Goal: Information Seeking & Learning: Learn about a topic

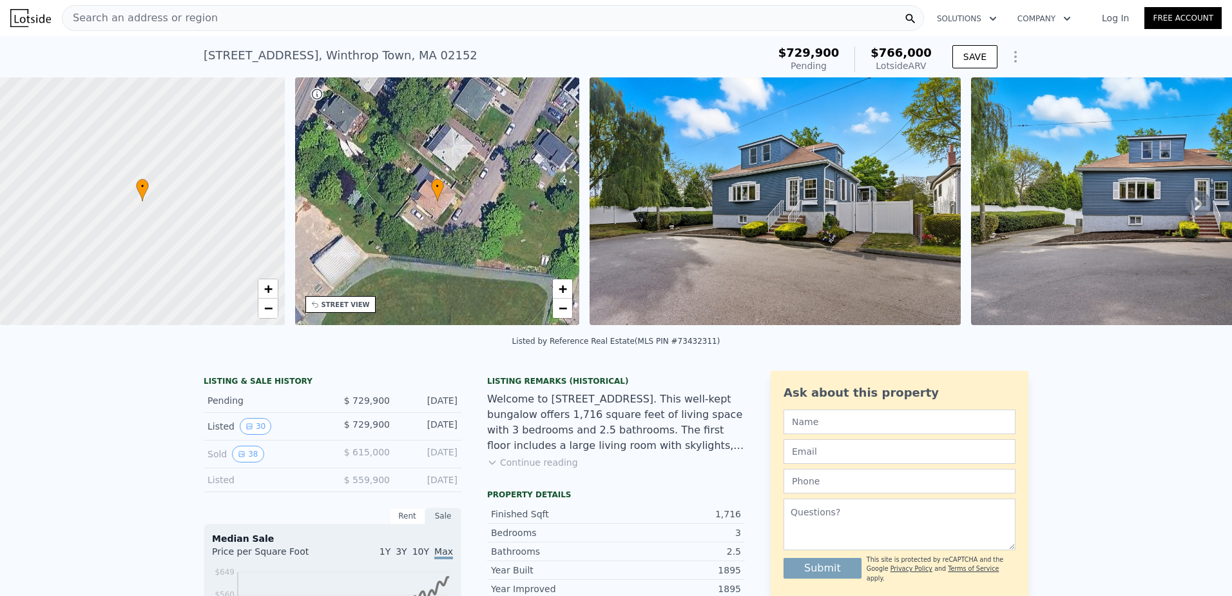
click at [96, 21] on span "Search an address or region" at bounding box center [140, 17] width 155 height 15
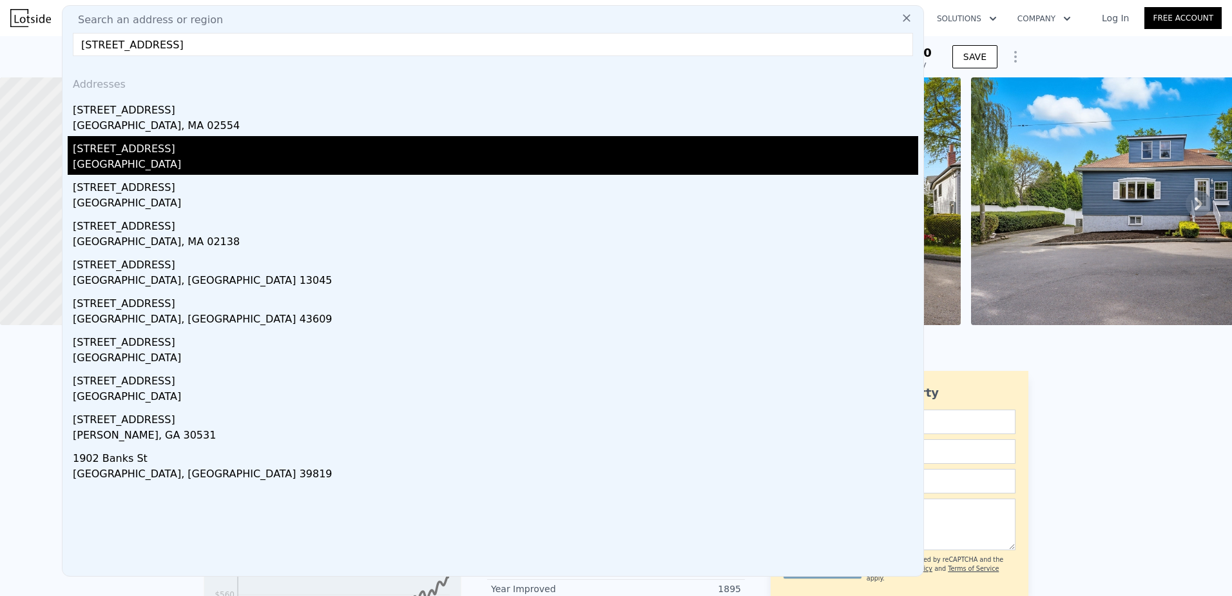
type input "19 banks st"
click at [117, 150] on div "19 Banks St" at bounding box center [496, 146] width 846 height 21
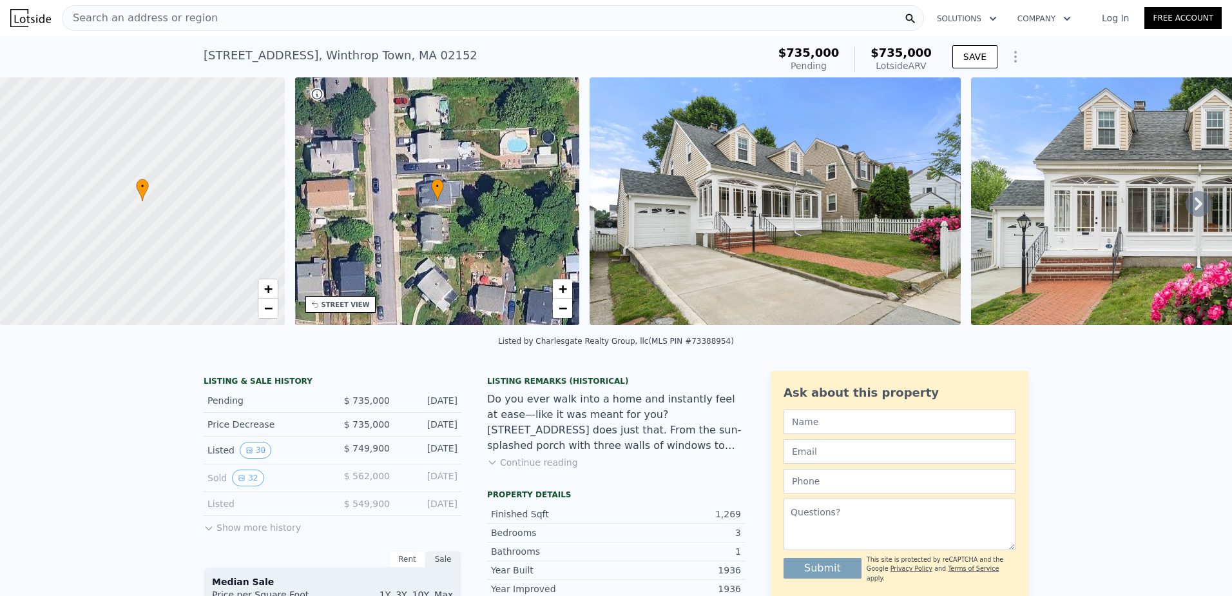
click at [137, 14] on span "Search an address or region" at bounding box center [140, 17] width 155 height 15
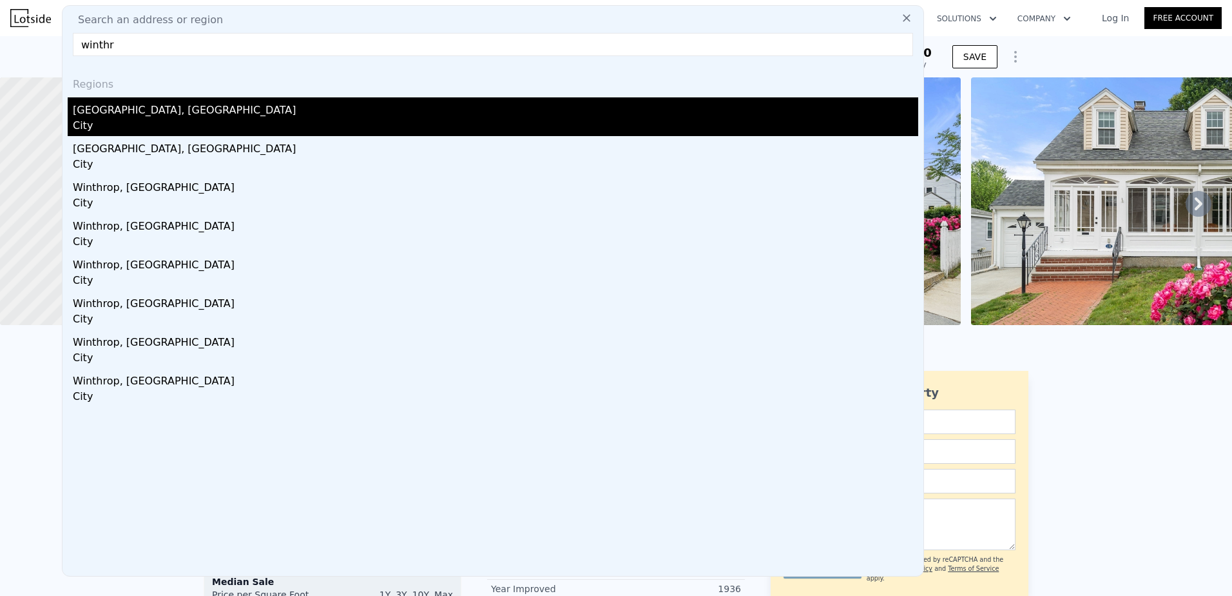
type input "winthr"
click at [138, 116] on div "Winthrop Town, MA" at bounding box center [496, 107] width 846 height 21
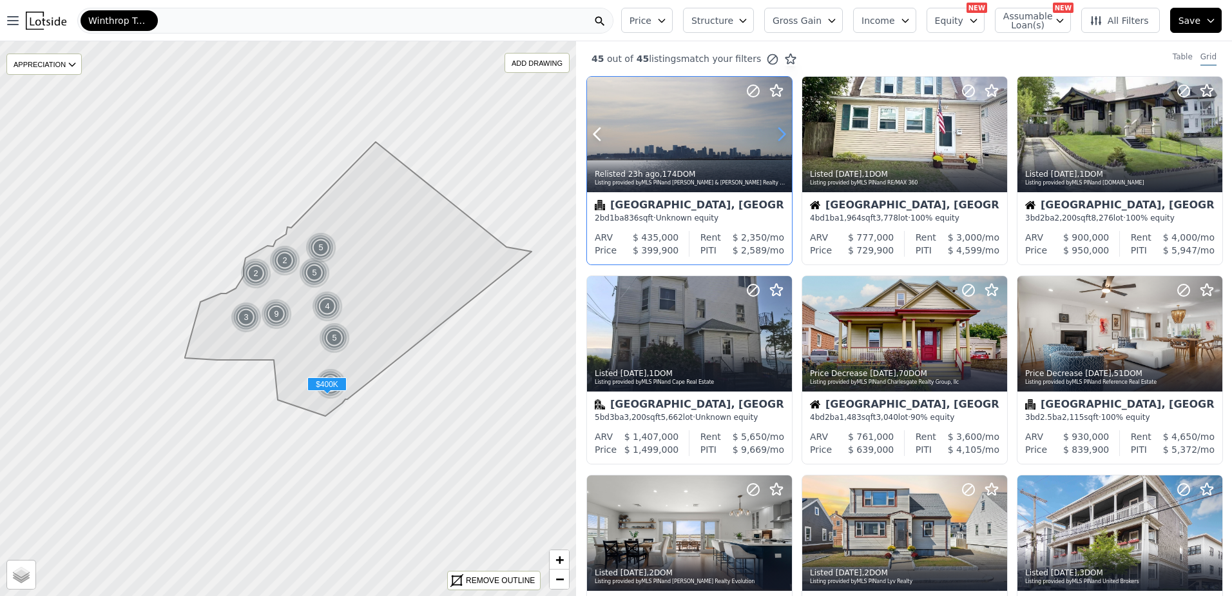
click at [784, 137] on icon at bounding box center [782, 134] width 21 height 21
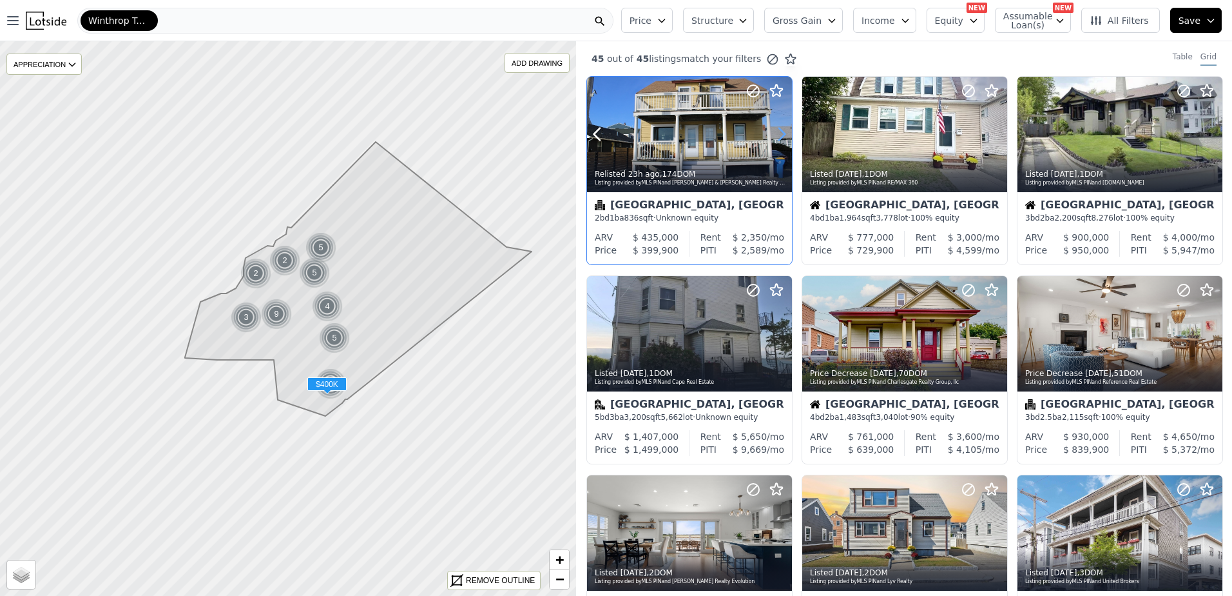
click at [784, 137] on icon at bounding box center [782, 134] width 21 height 21
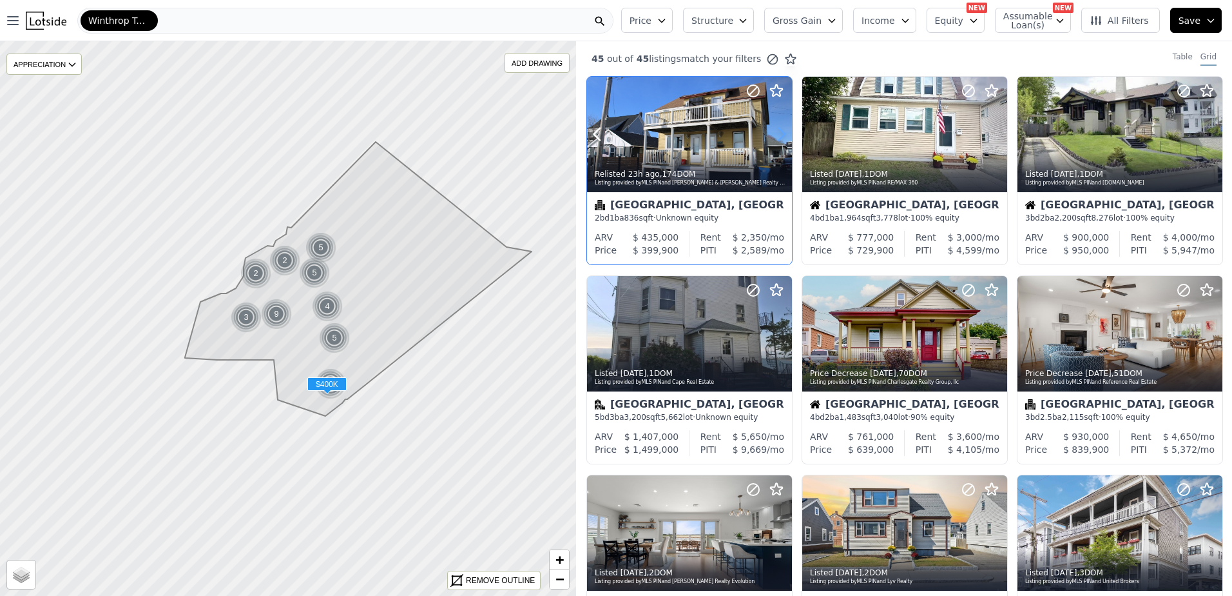
click at [784, 137] on icon at bounding box center [782, 134] width 21 height 21
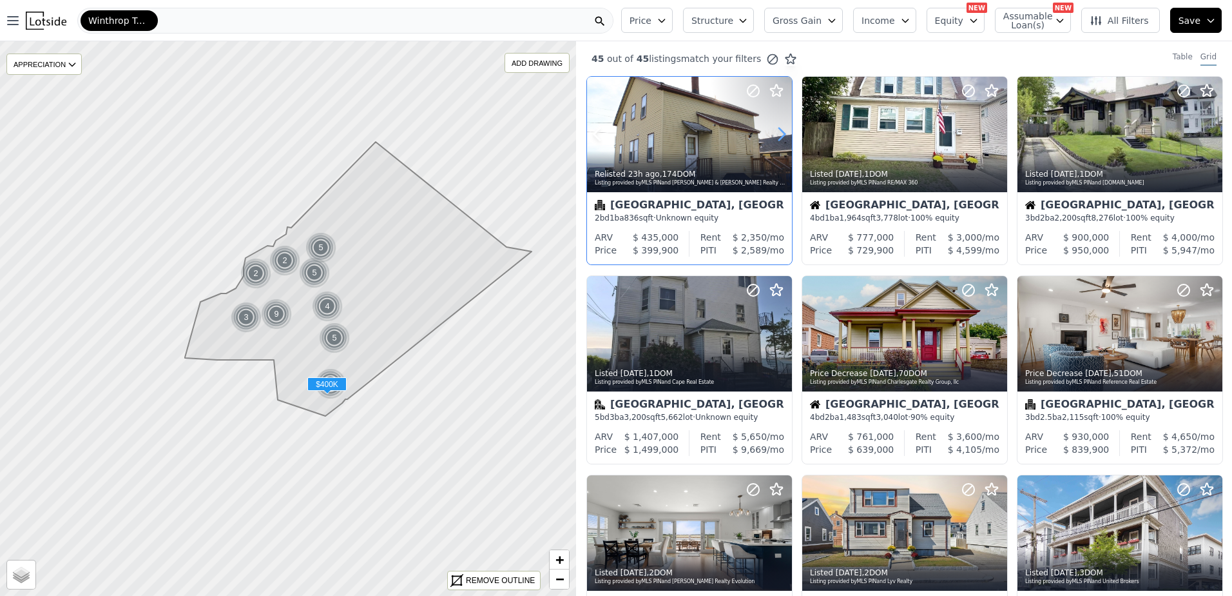
click at [784, 137] on icon at bounding box center [782, 134] width 21 height 21
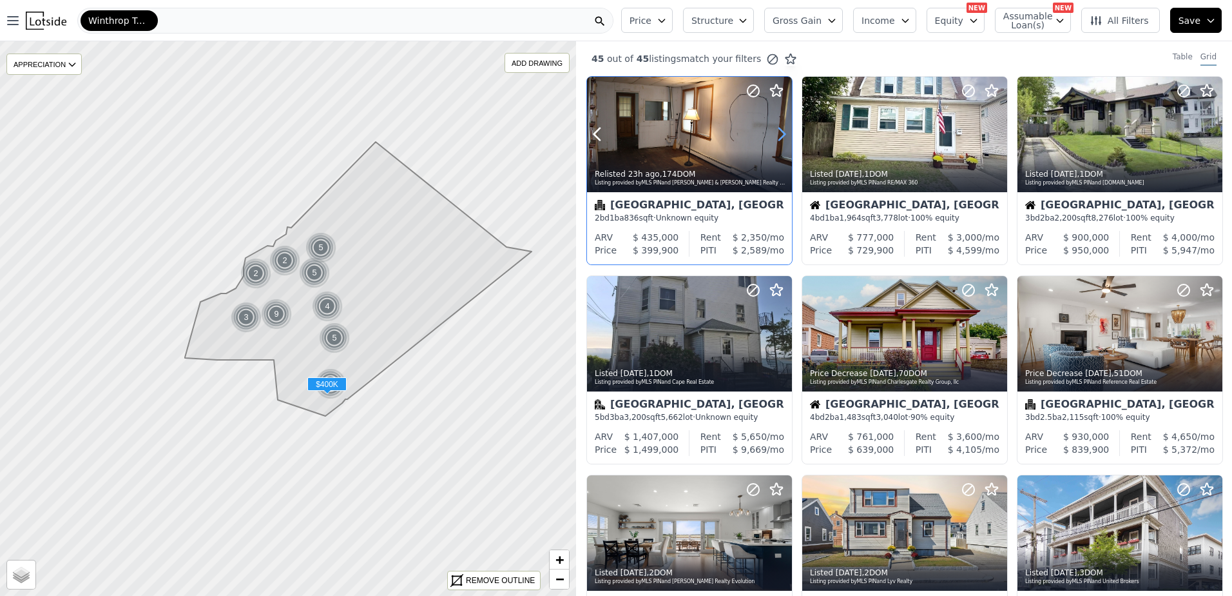
click at [784, 137] on icon at bounding box center [782, 134] width 21 height 21
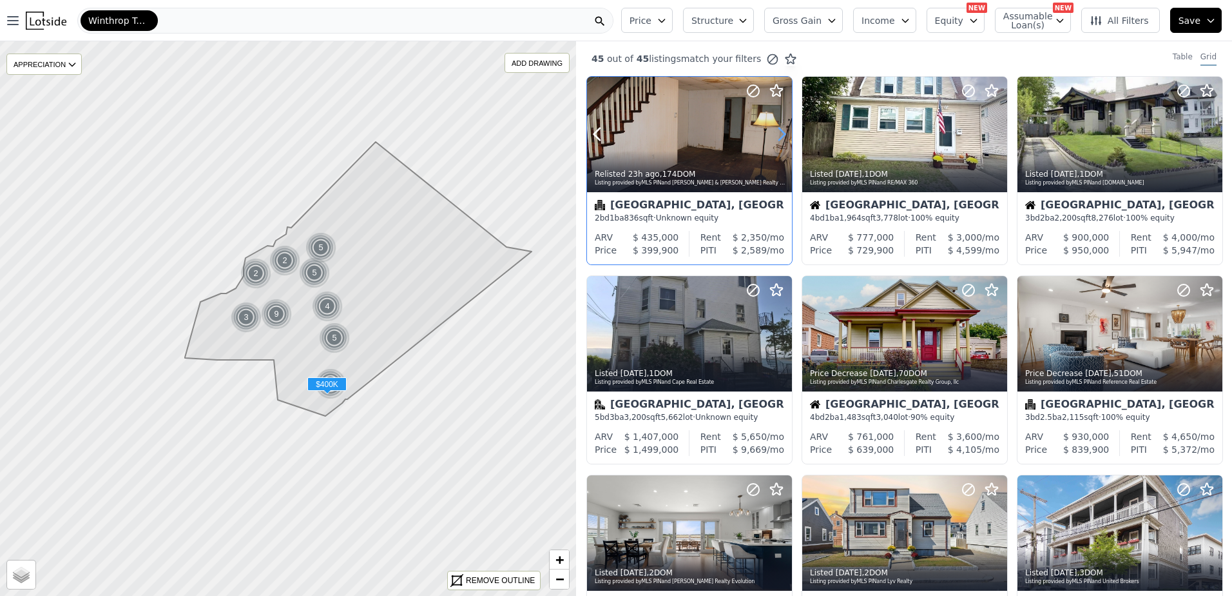
click at [784, 137] on icon at bounding box center [782, 134] width 21 height 21
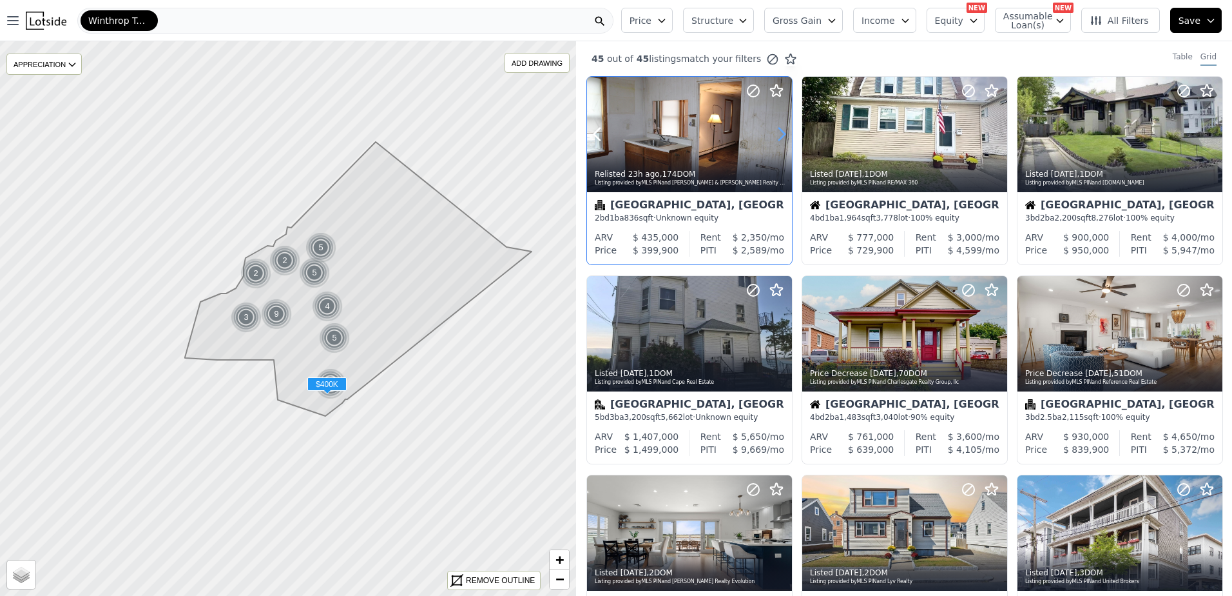
click at [784, 137] on icon at bounding box center [782, 134] width 21 height 21
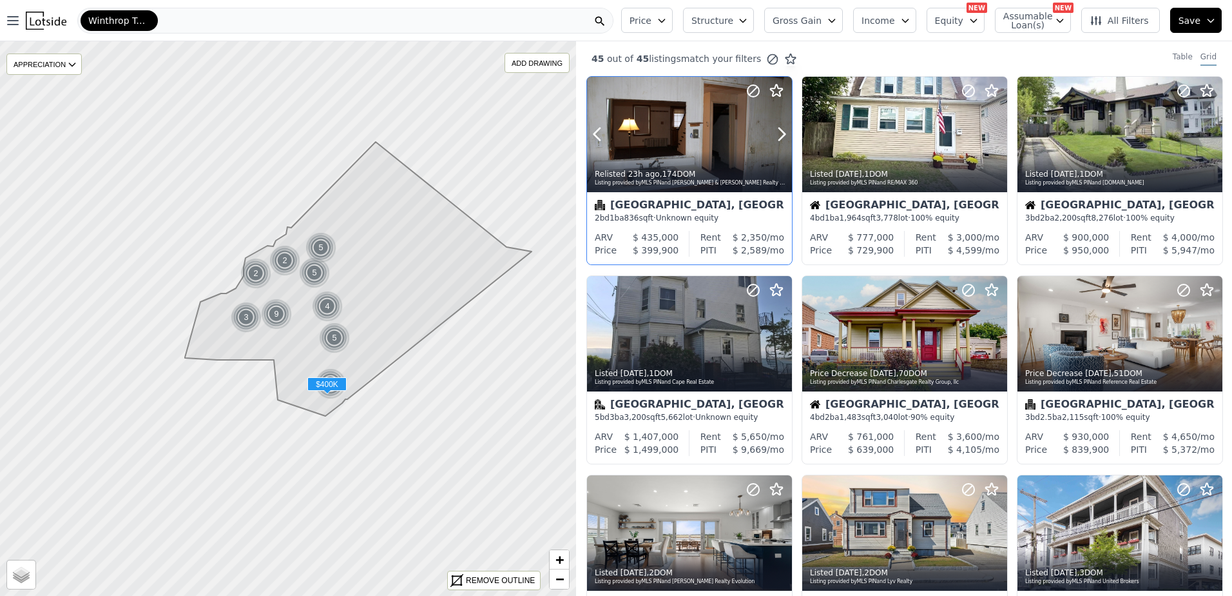
click at [707, 147] on div at bounding box center [689, 134] width 205 height 115
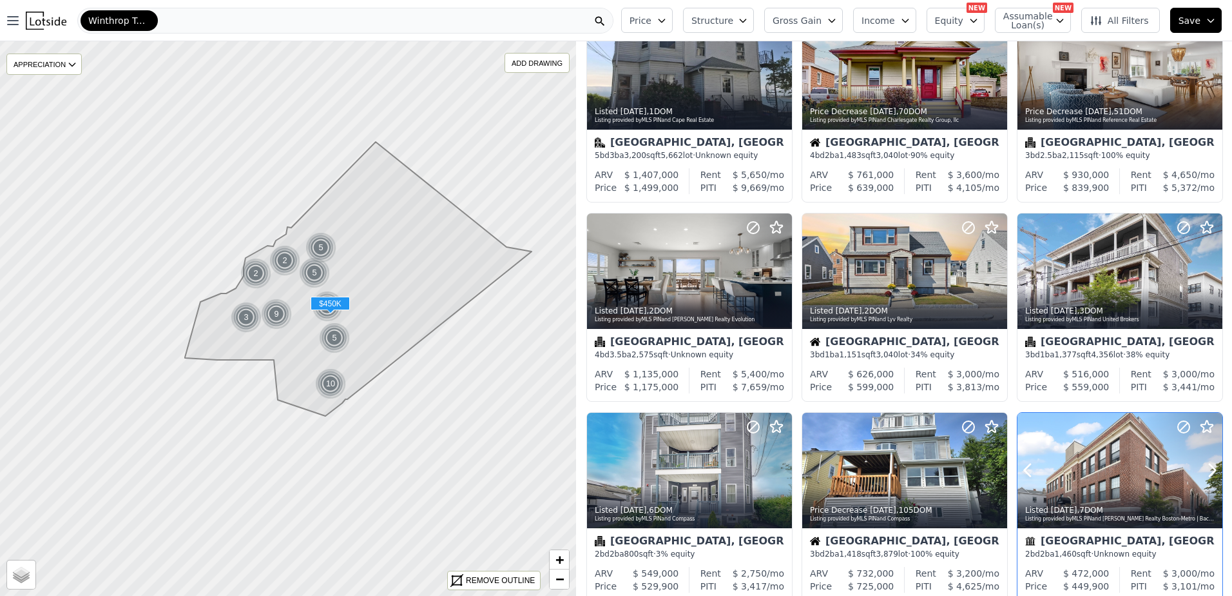
scroll to position [258, 0]
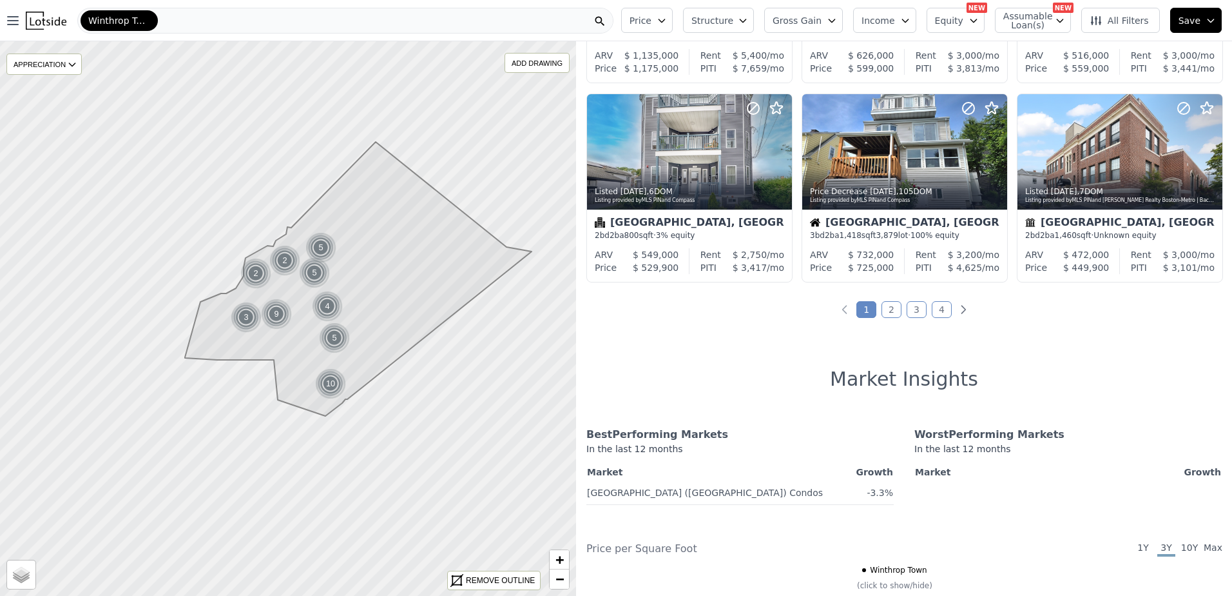
click at [892, 313] on link "2" at bounding box center [892, 309] width 20 height 17
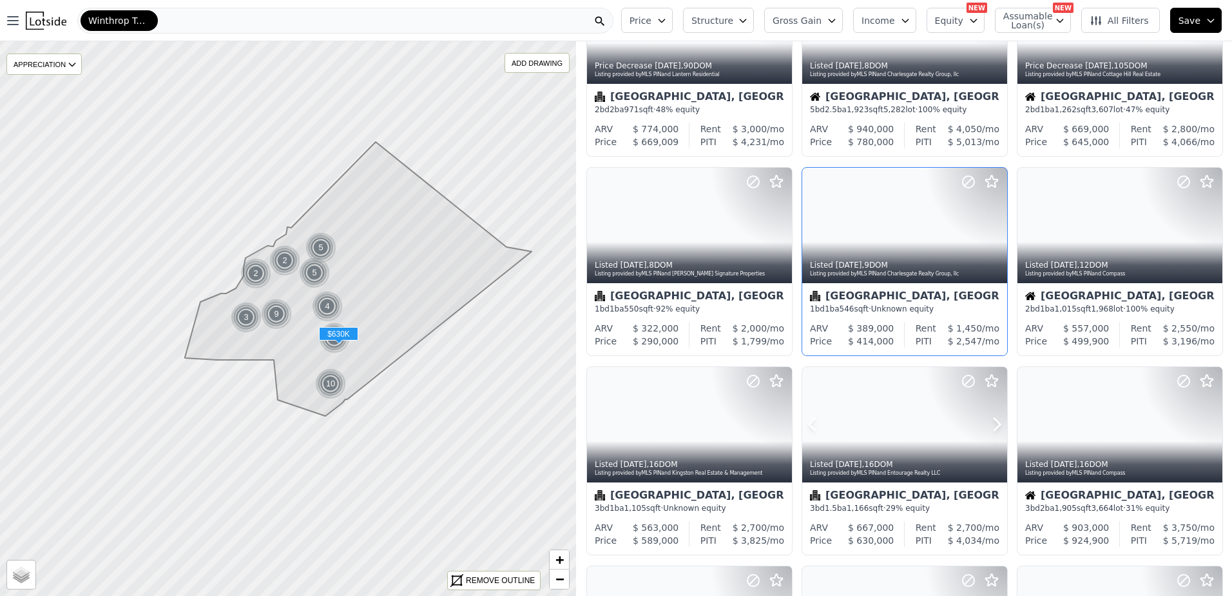
scroll to position [0, 0]
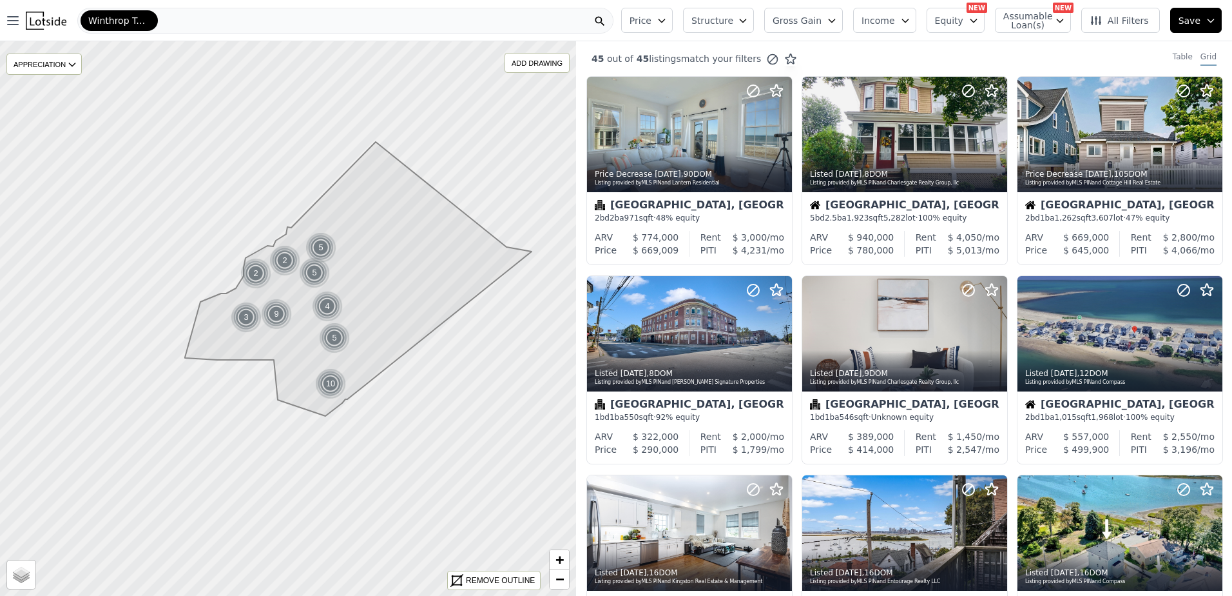
click at [1042, 28] on span "Assumable Loan(s)" at bounding box center [1024, 21] width 41 height 18
click at [1038, 51] on label "Has Assumable Loan(s)" at bounding box center [1074, 45] width 106 height 13
click at [1016, 50] on input "Has Assumable Loan(s)" at bounding box center [1010, 45] width 10 height 10
checkbox input "true"
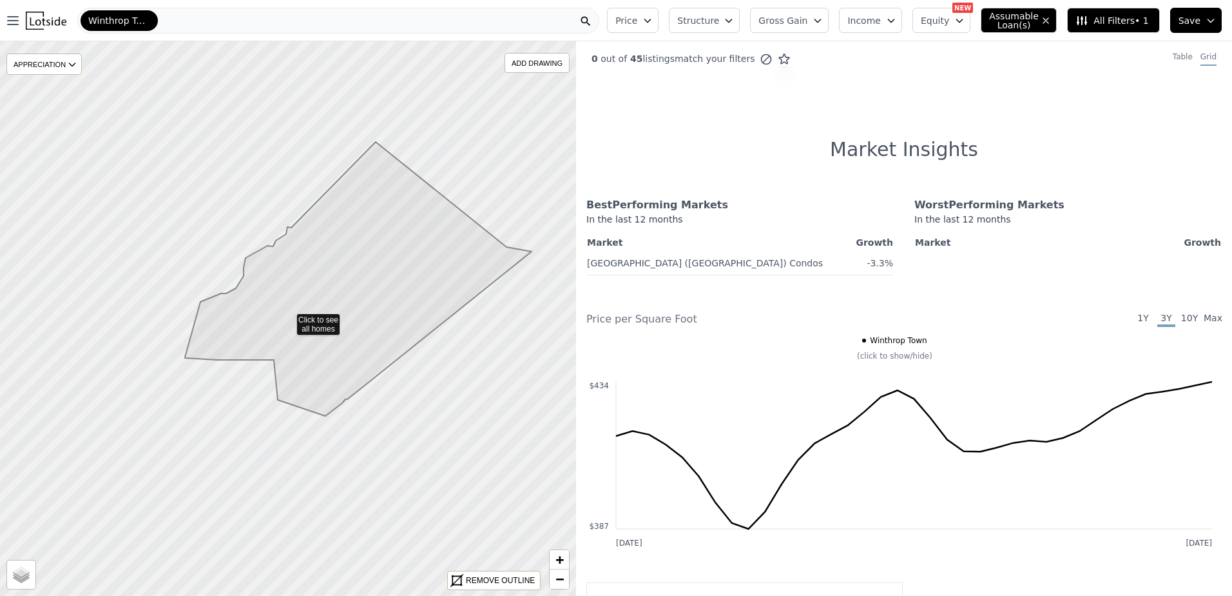
click at [1022, 34] on div "Price Structure Gross Gain Income Equity NEW Assumable Loan(s) All Filters • 1 …" at bounding box center [917, 20] width 630 height 41
click at [1054, 14] on button "Assumable Loan(s)" at bounding box center [1019, 20] width 76 height 25
click at [1002, 47] on input "Has Assumable Loan(s)" at bounding box center [996, 45] width 10 height 10
checkbox input "false"
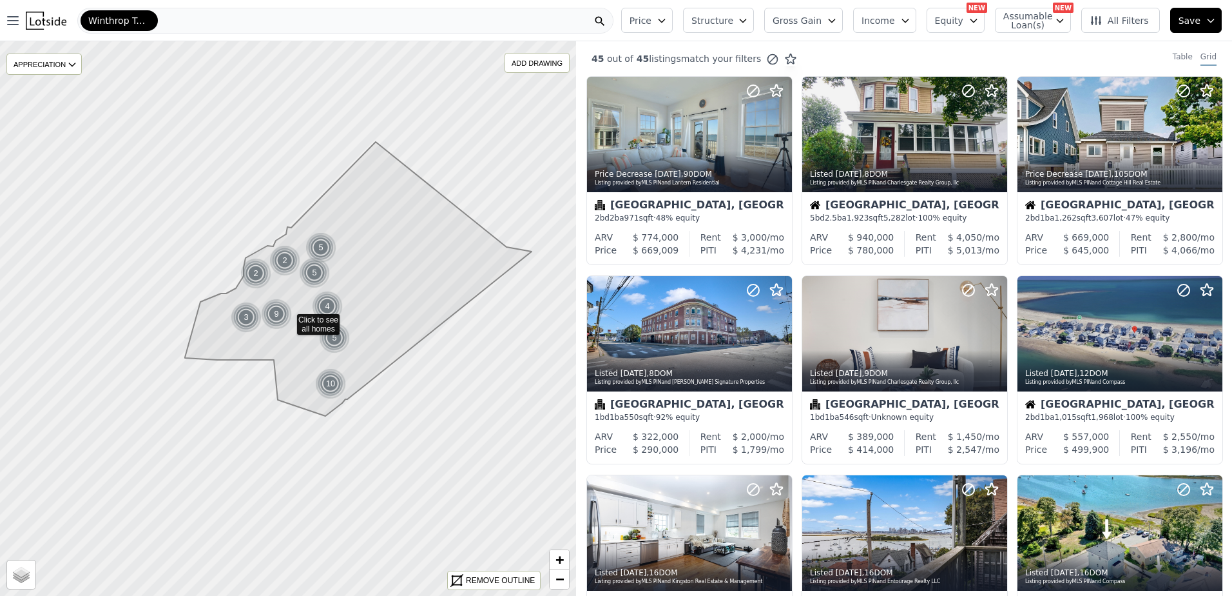
click at [979, 25] on icon "button" at bounding box center [974, 20] width 10 height 10
click at [977, 23] on icon "button" at bounding box center [974, 20] width 10 height 10
click at [989, 338] on icon at bounding box center [997, 333] width 21 height 21
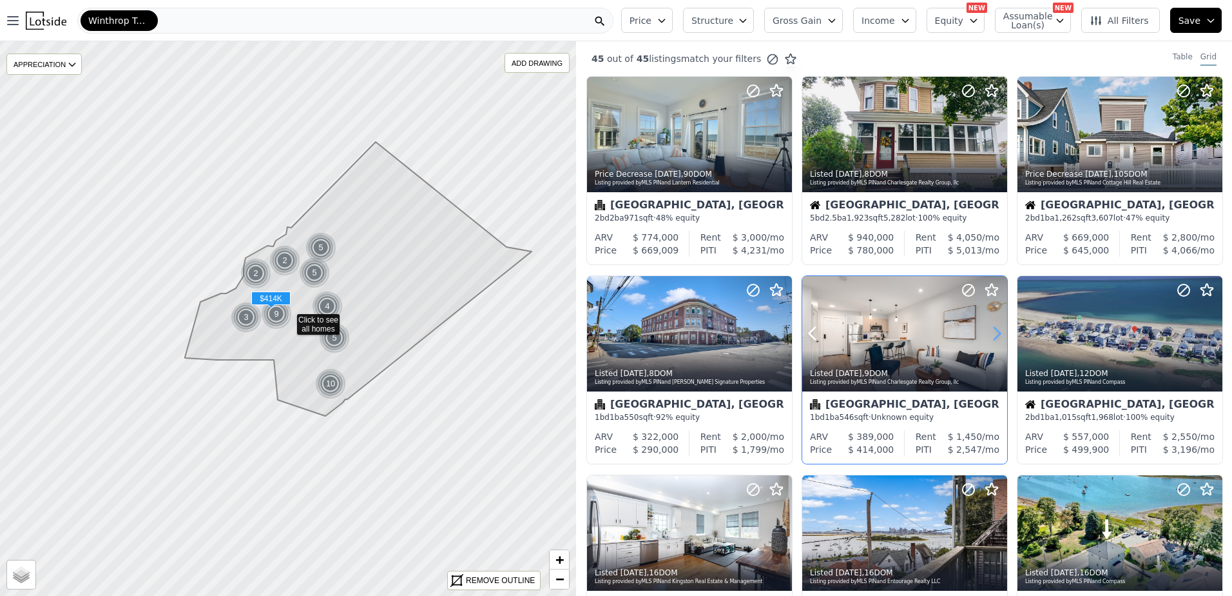
click at [989, 338] on icon at bounding box center [997, 333] width 21 height 21
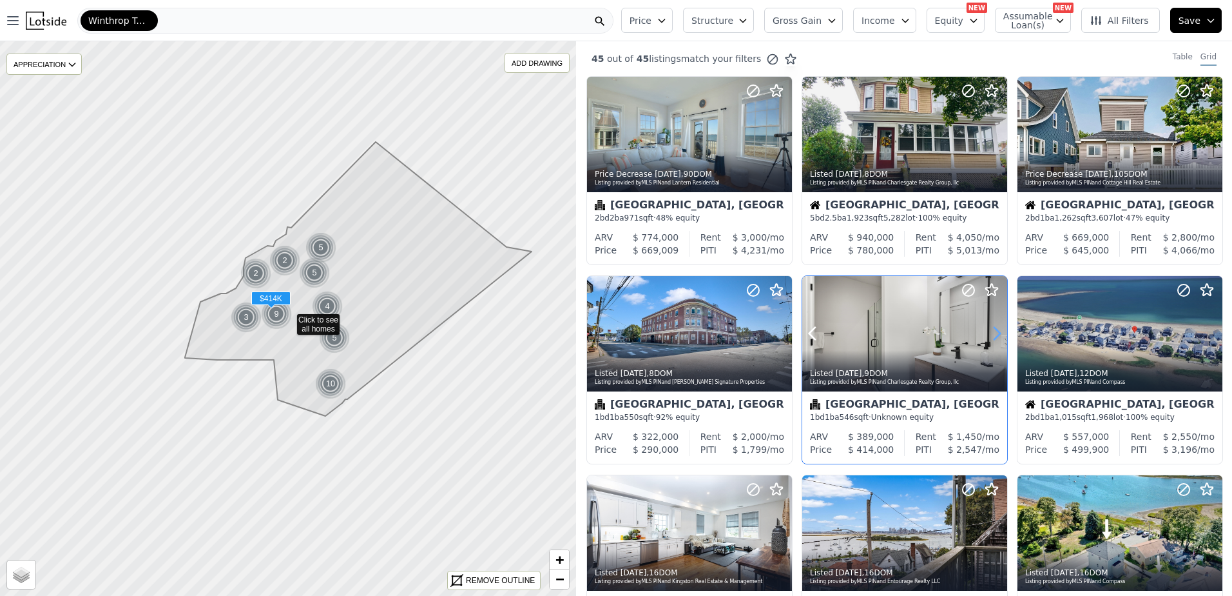
click at [989, 338] on icon at bounding box center [997, 333] width 21 height 21
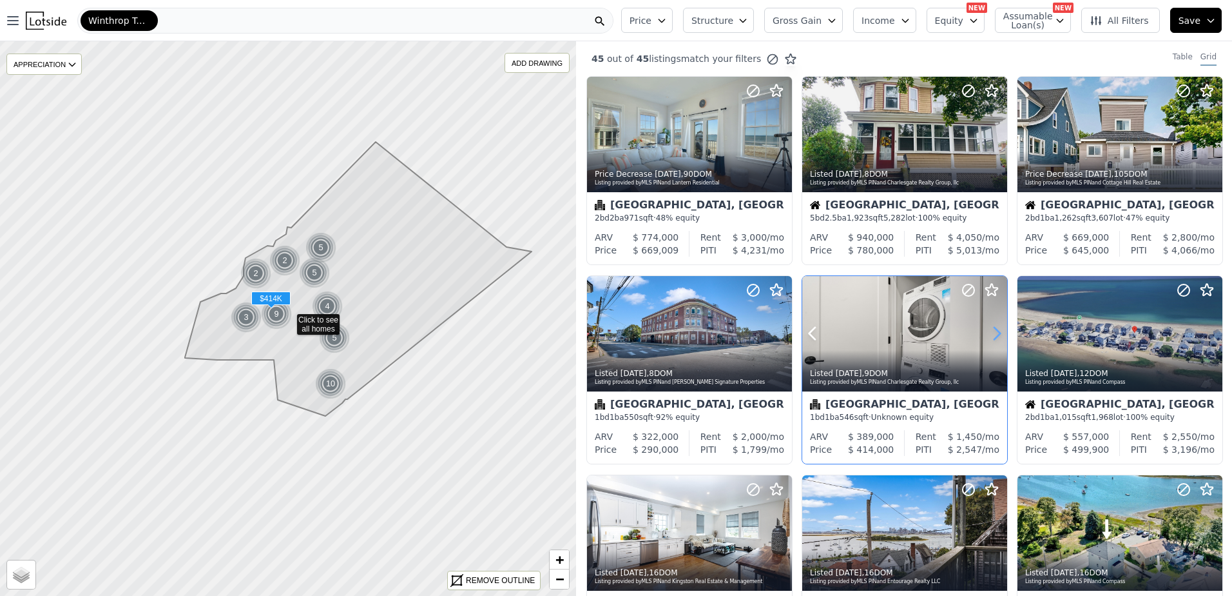
click at [989, 338] on icon at bounding box center [997, 333] width 21 height 21
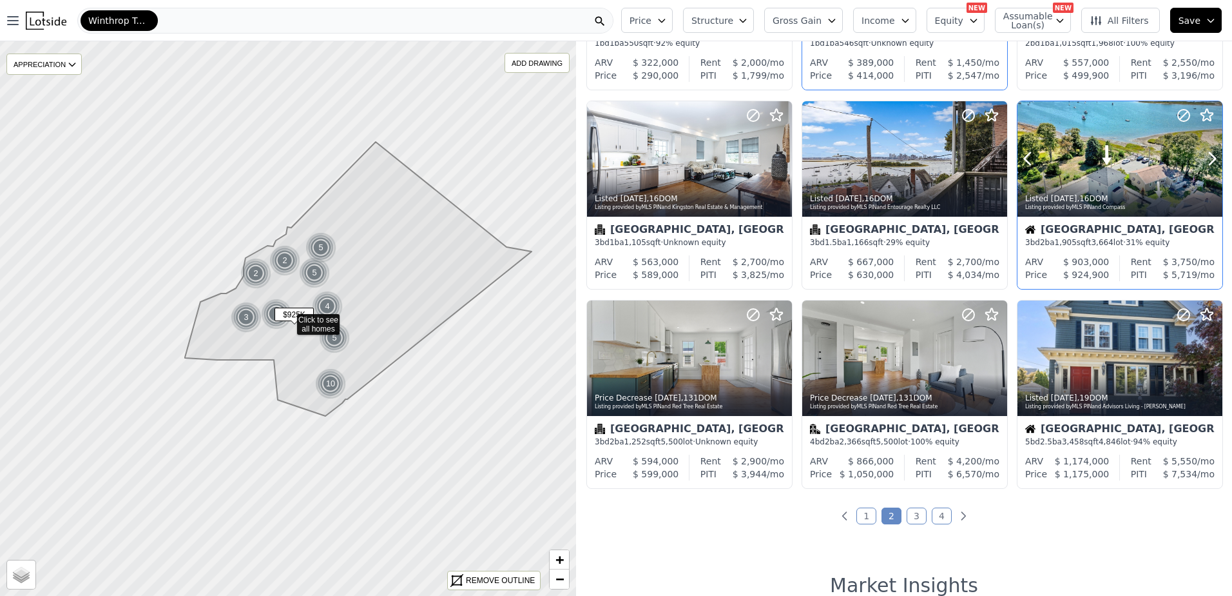
scroll to position [387, 0]
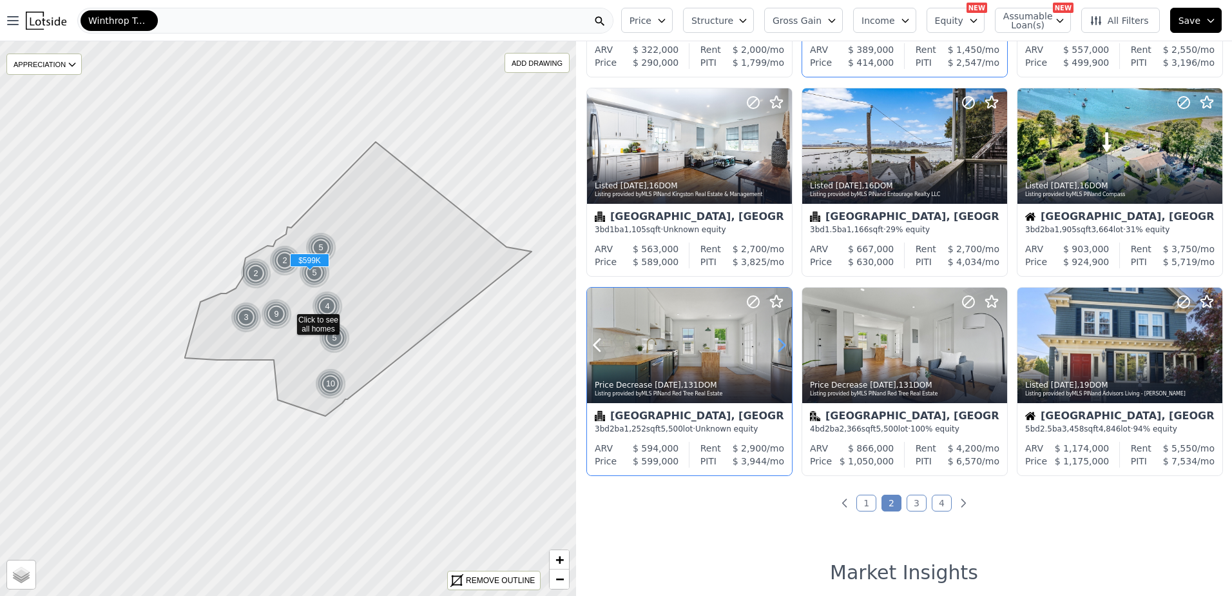
click at [780, 347] on icon at bounding box center [782, 345] width 21 height 21
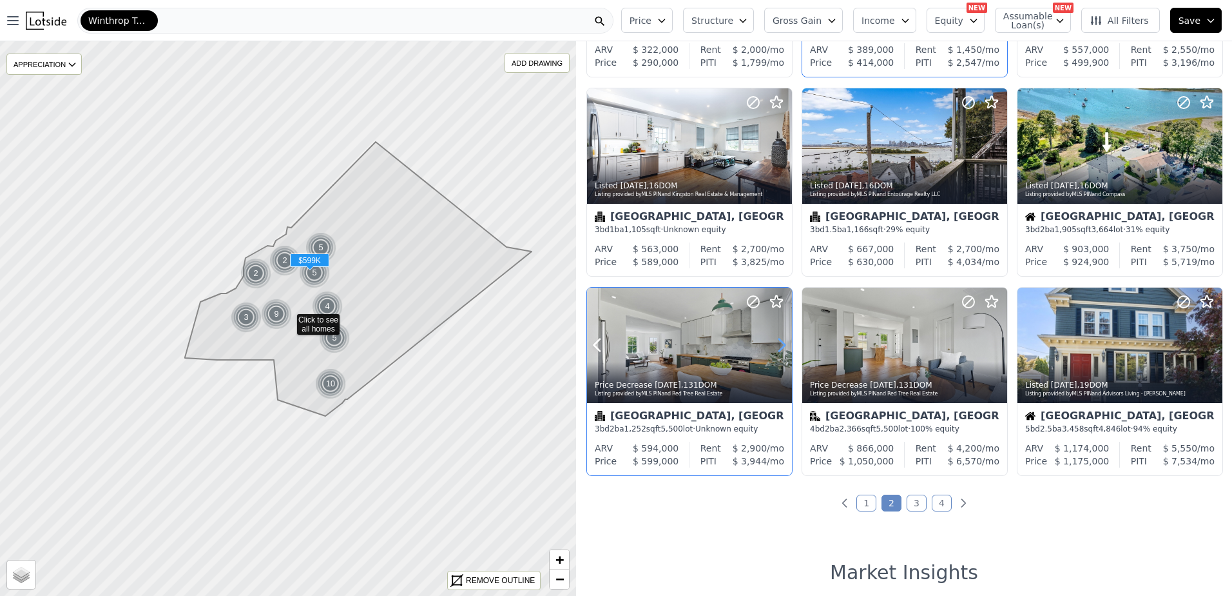
click at [780, 347] on icon at bounding box center [782, 345] width 21 height 21
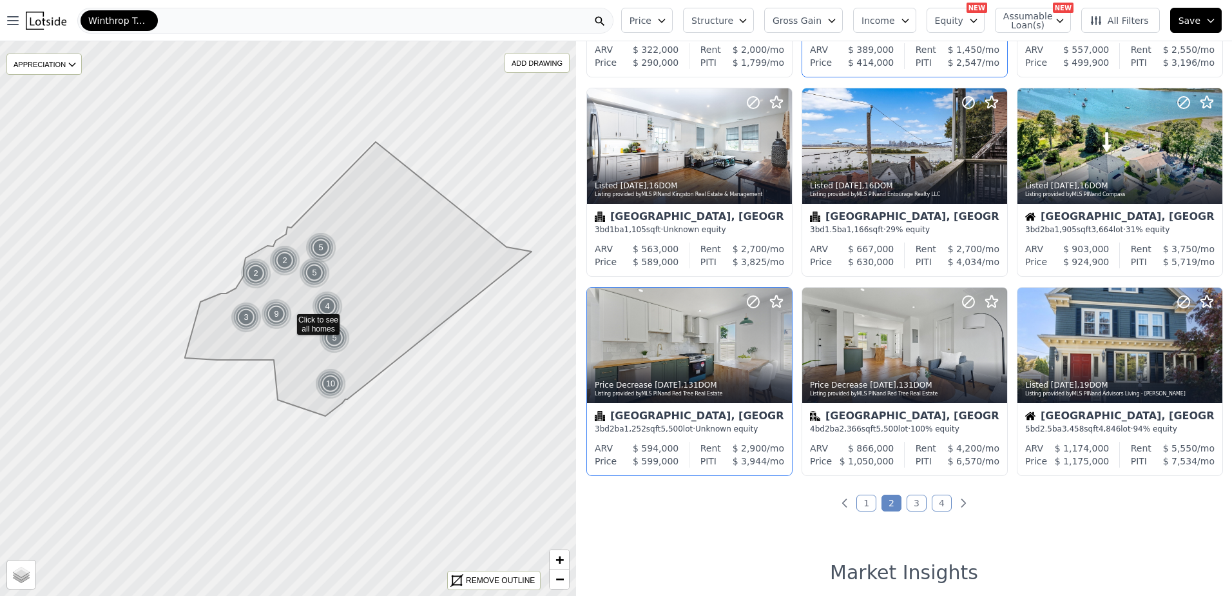
click at [916, 504] on link "3" at bounding box center [917, 502] width 20 height 17
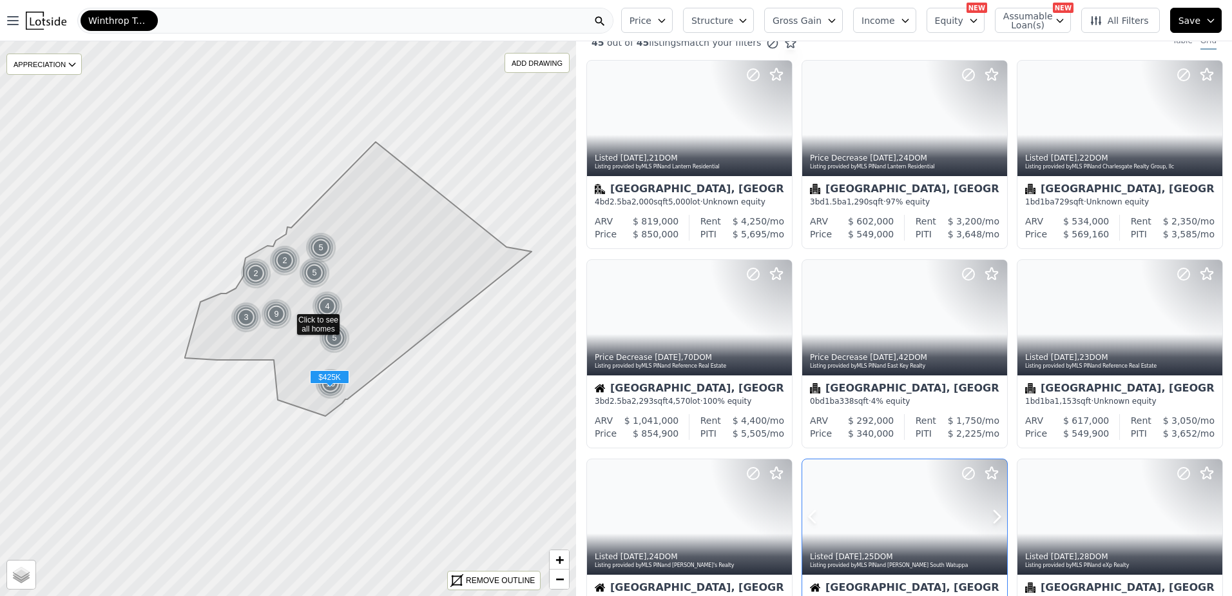
scroll to position [0, 0]
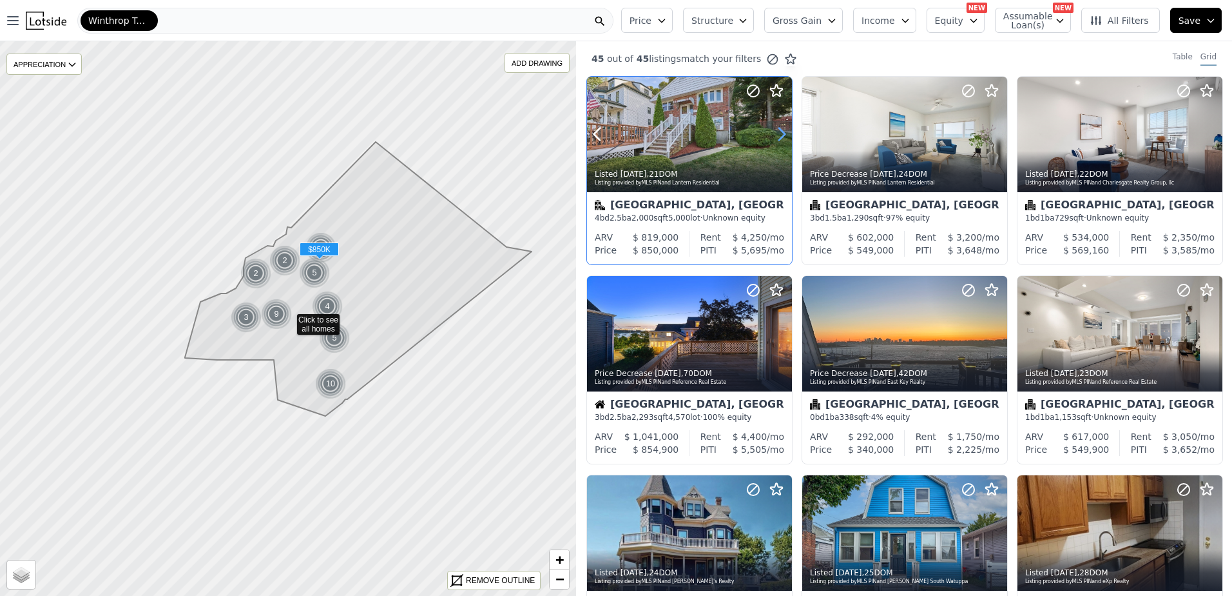
click at [777, 139] on icon at bounding box center [782, 134] width 21 height 21
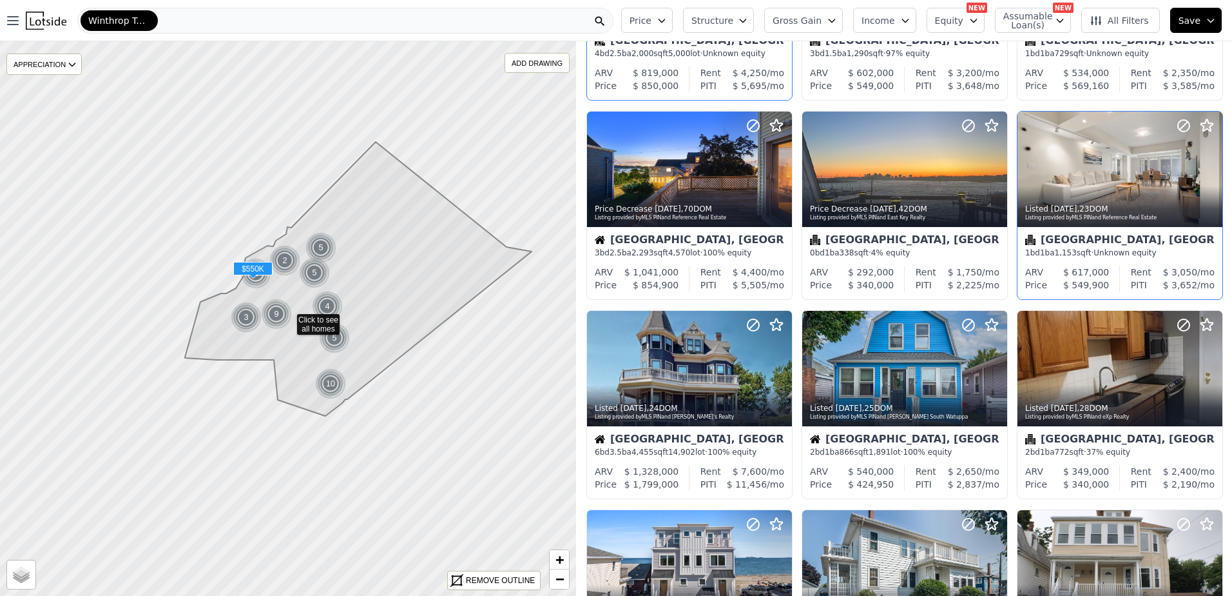
scroll to position [193, 0]
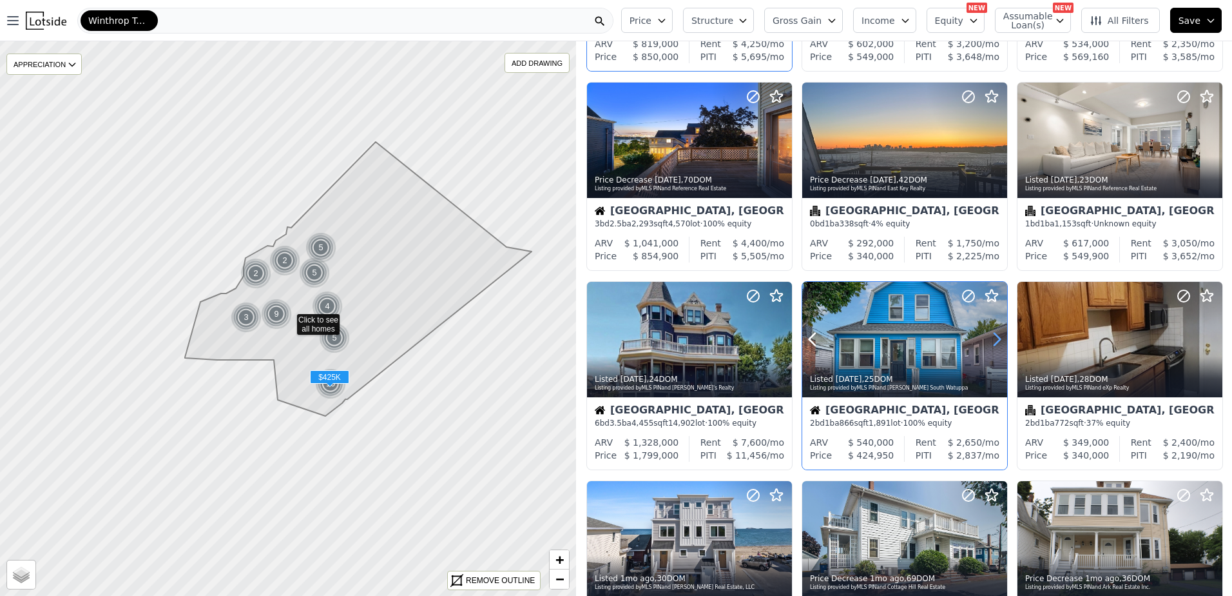
click at [995, 339] on icon at bounding box center [997, 339] width 21 height 21
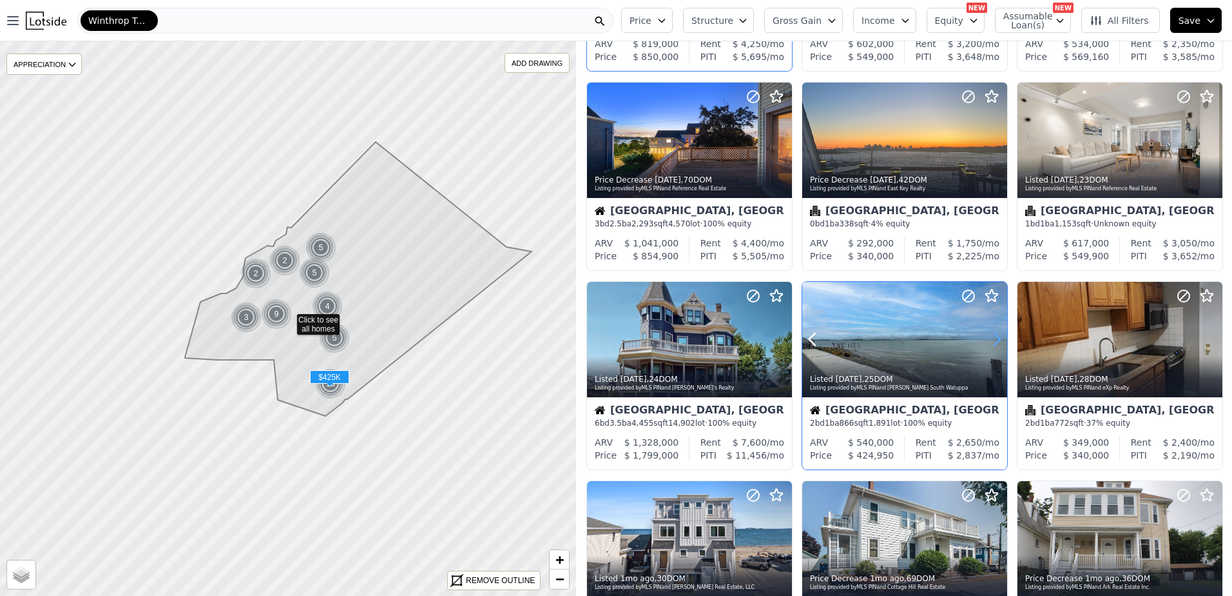
click at [995, 339] on icon at bounding box center [997, 339] width 21 height 21
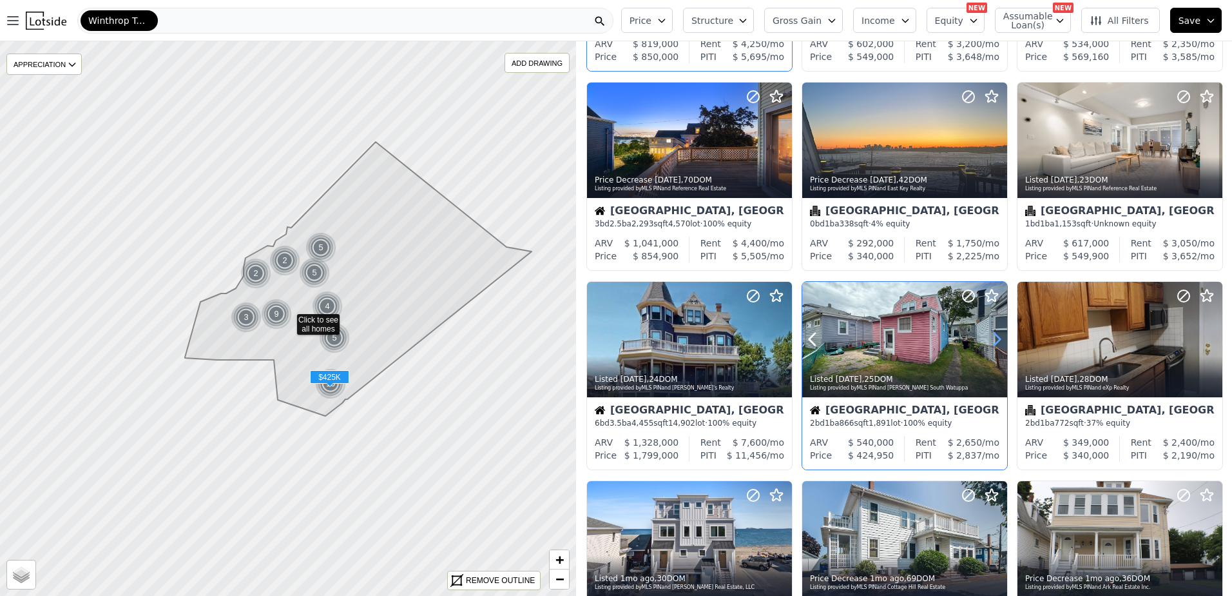
click at [995, 339] on icon at bounding box center [997, 339] width 21 height 21
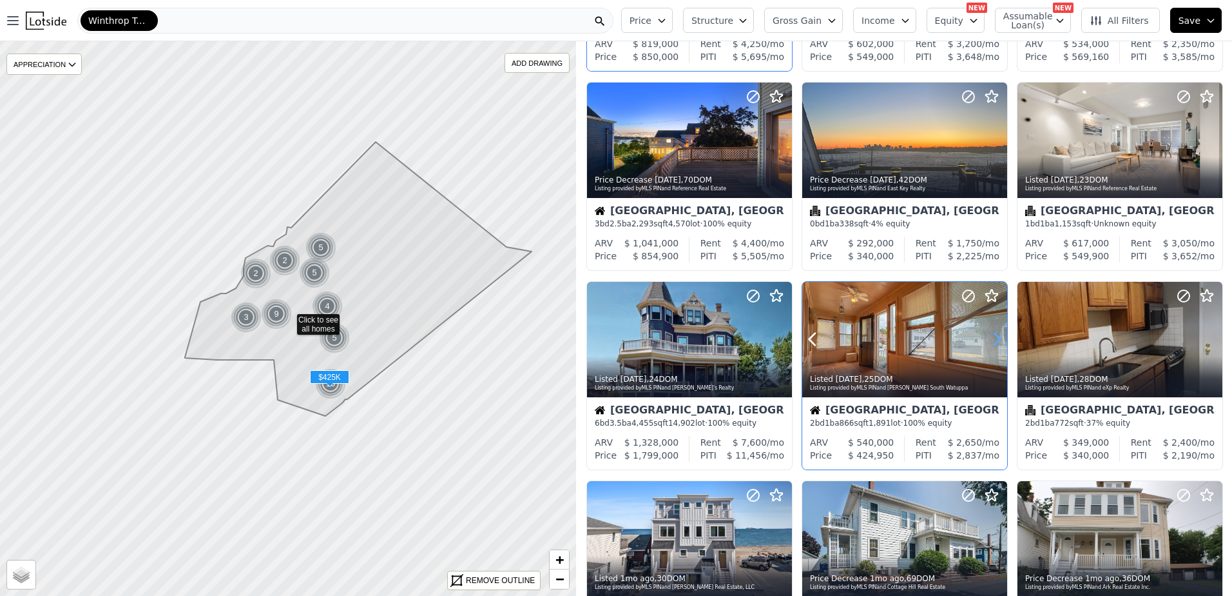
click at [995, 339] on icon at bounding box center [997, 339] width 21 height 21
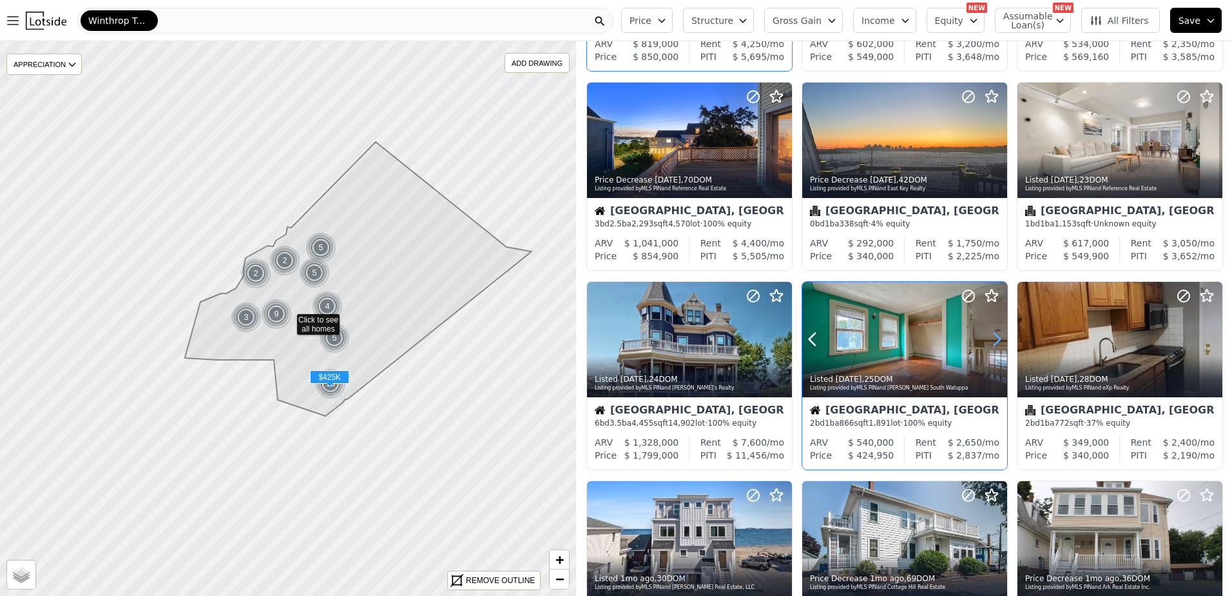
click at [995, 339] on icon at bounding box center [997, 339] width 21 height 21
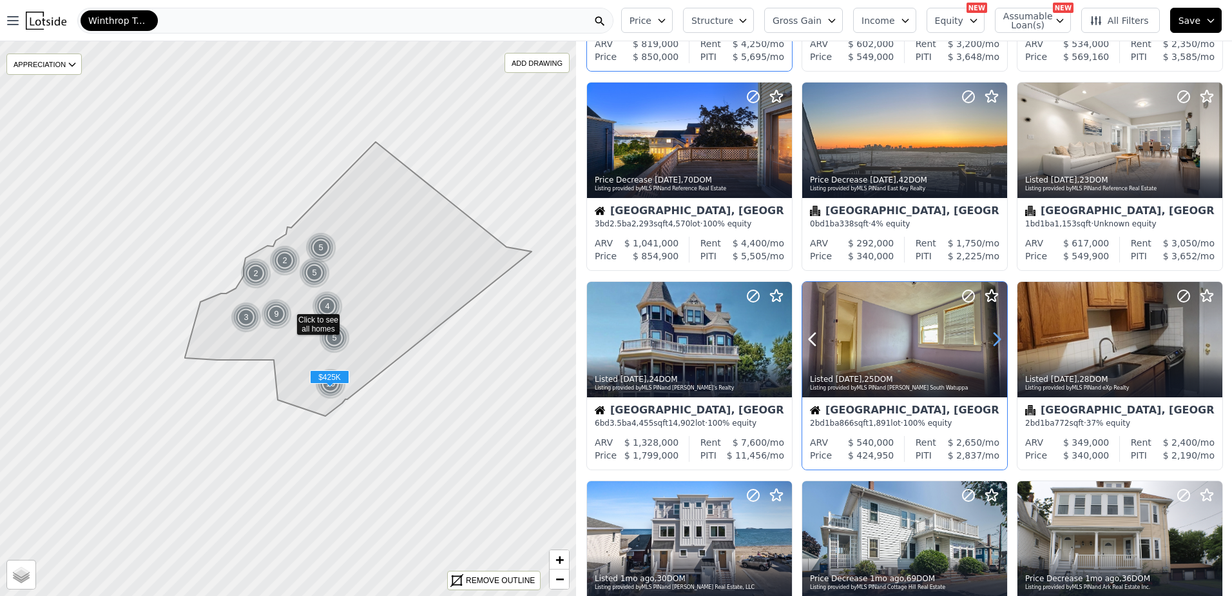
click at [995, 339] on icon at bounding box center [997, 339] width 21 height 21
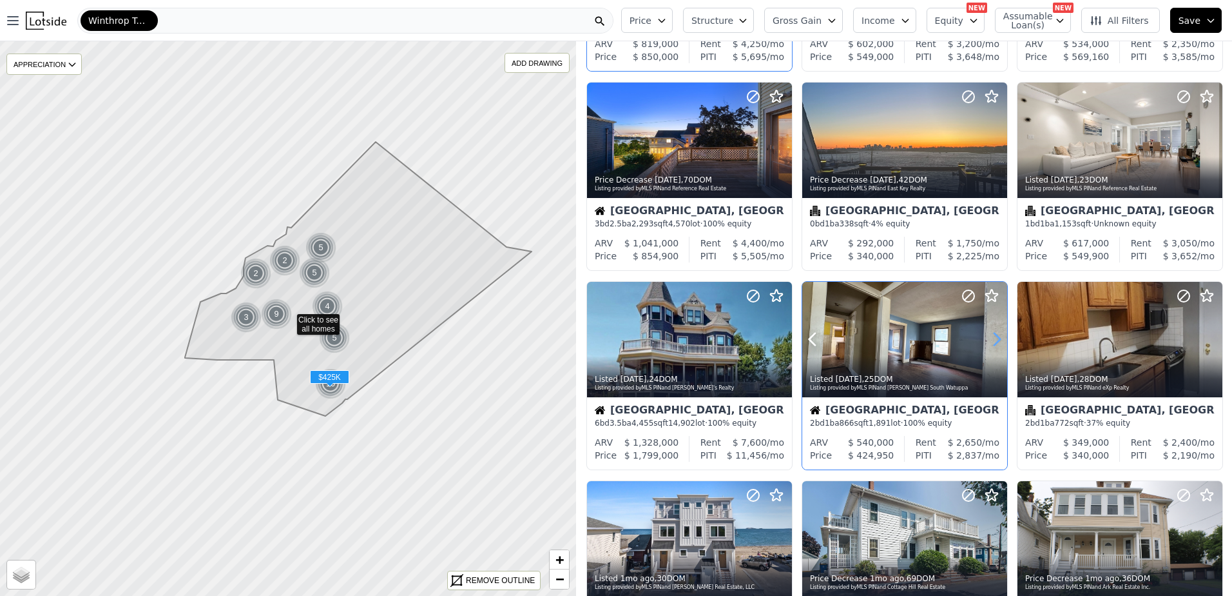
click at [995, 339] on icon at bounding box center [997, 339] width 21 height 21
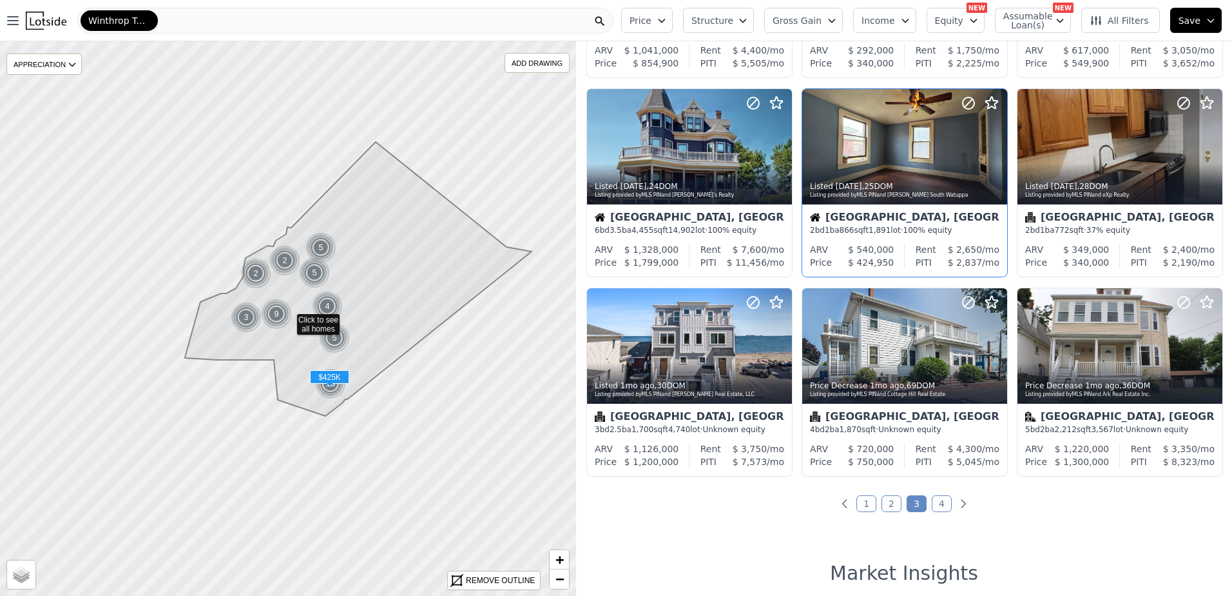
scroll to position [387, 0]
click at [938, 504] on link "4" at bounding box center [942, 502] width 20 height 17
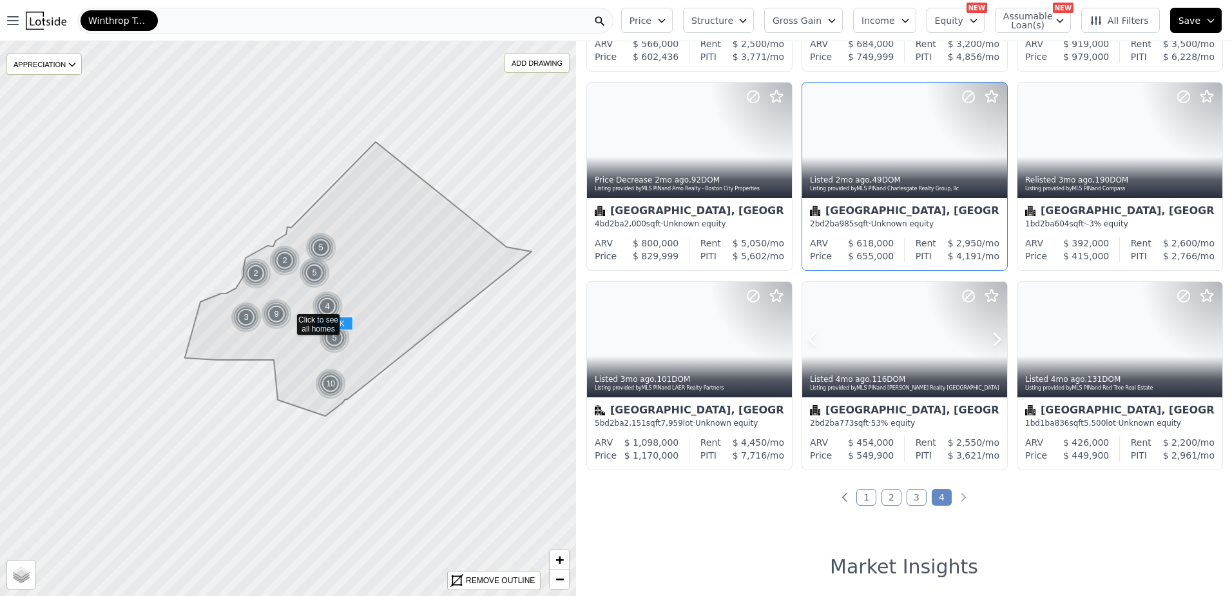
scroll to position [258, 0]
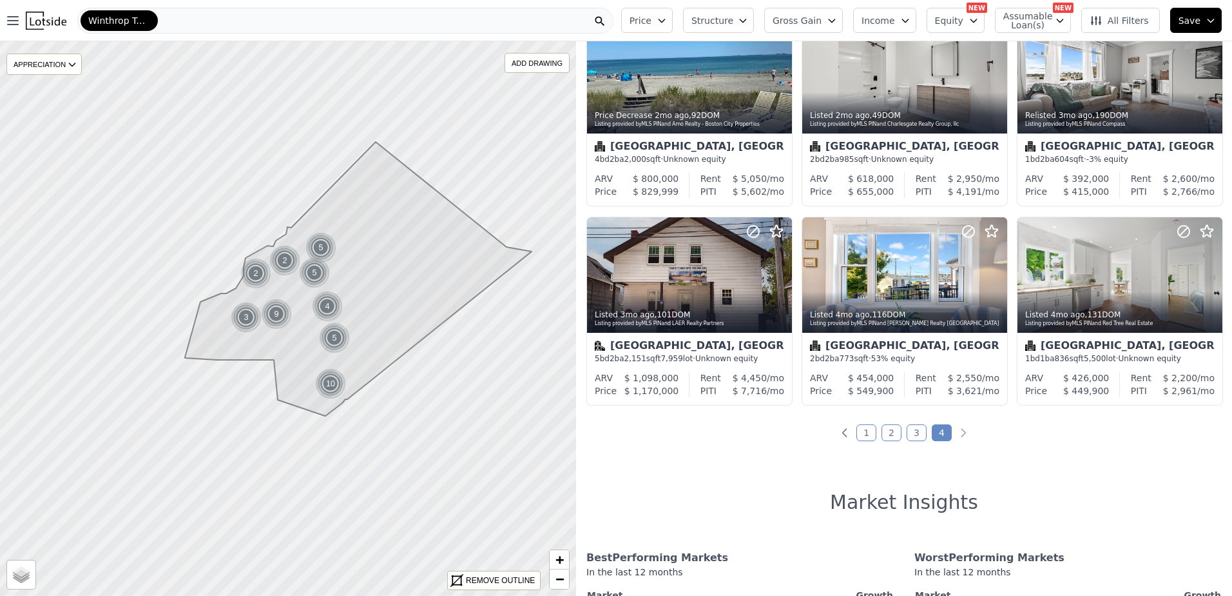
click at [306, 316] on icon at bounding box center [358, 279] width 347 height 274
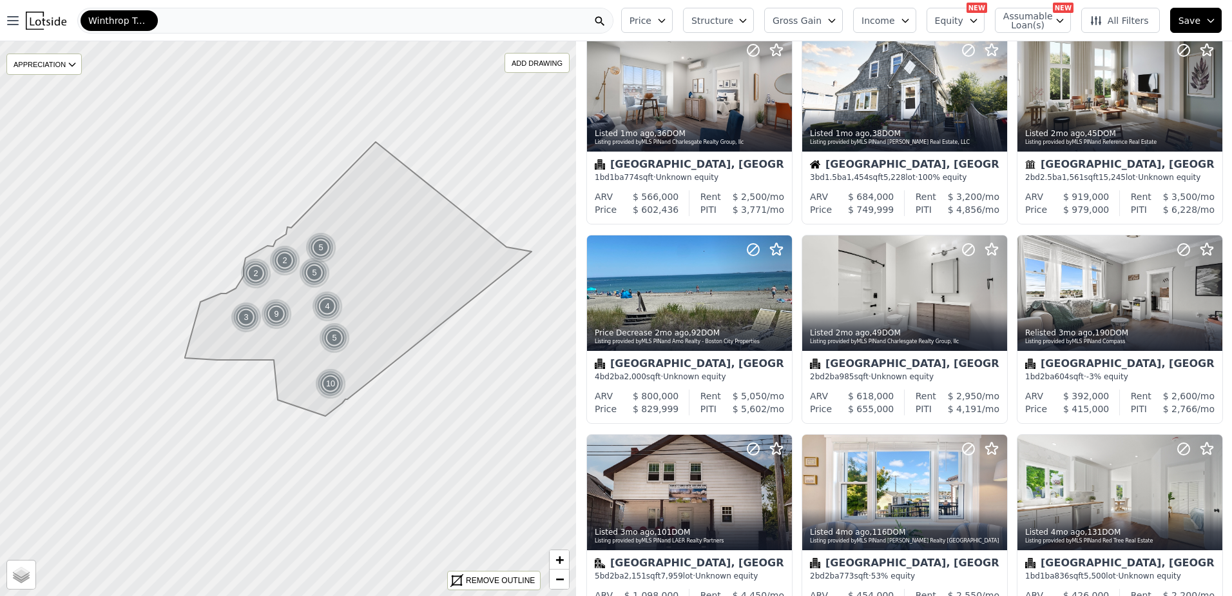
scroll to position [0, 0]
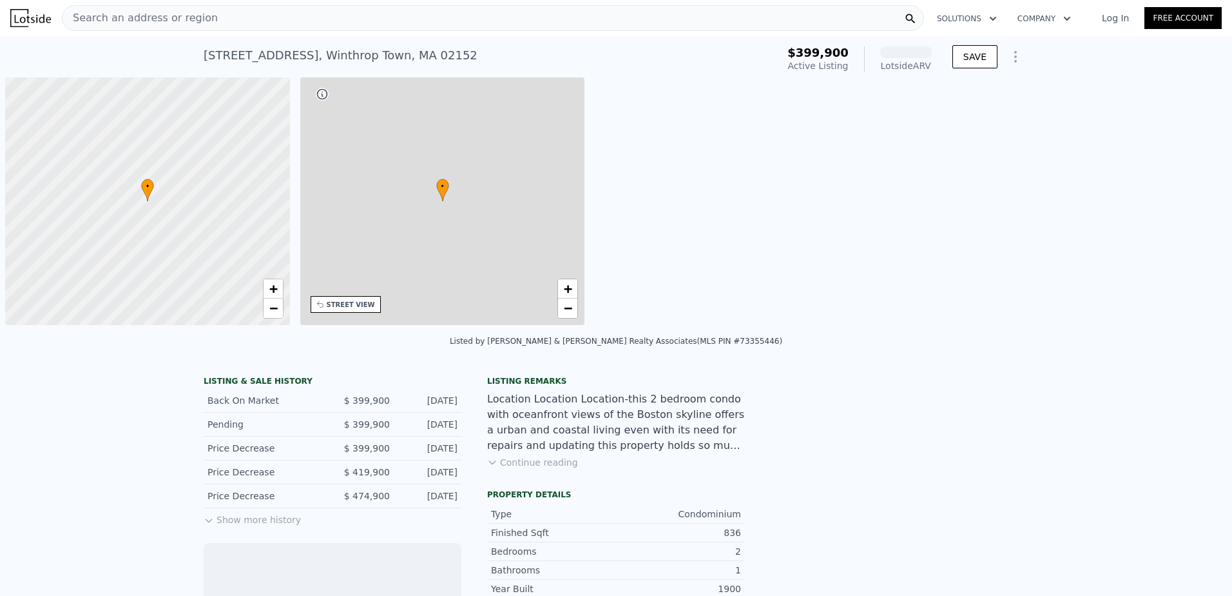
scroll to position [0, 5]
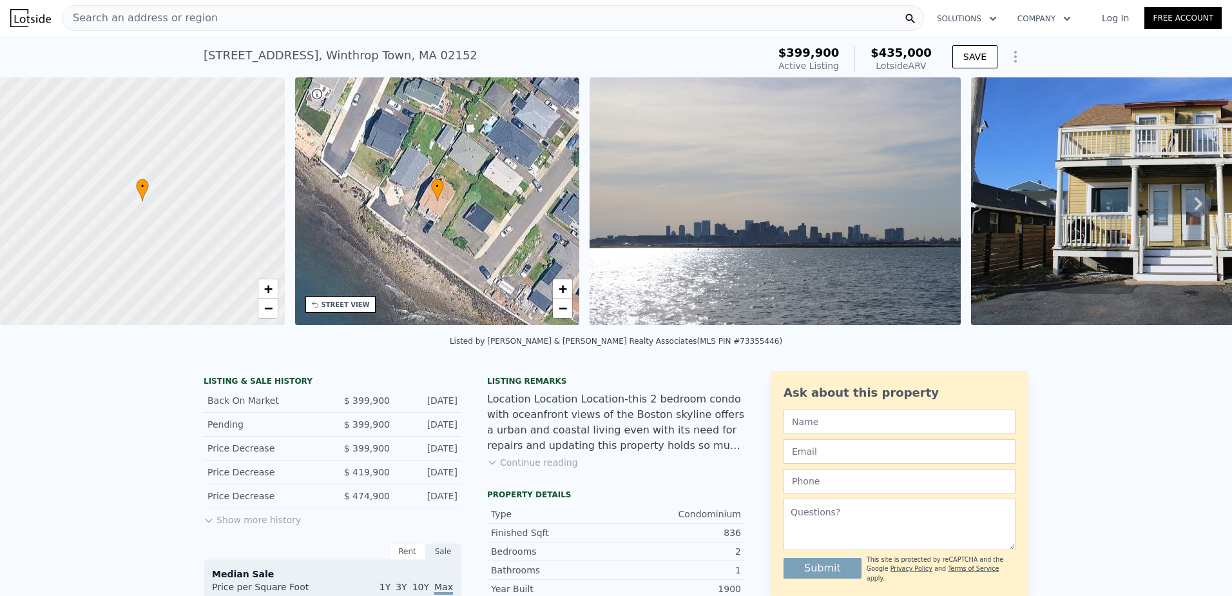
click at [1042, 241] on img at bounding box center [1156, 201] width 371 height 248
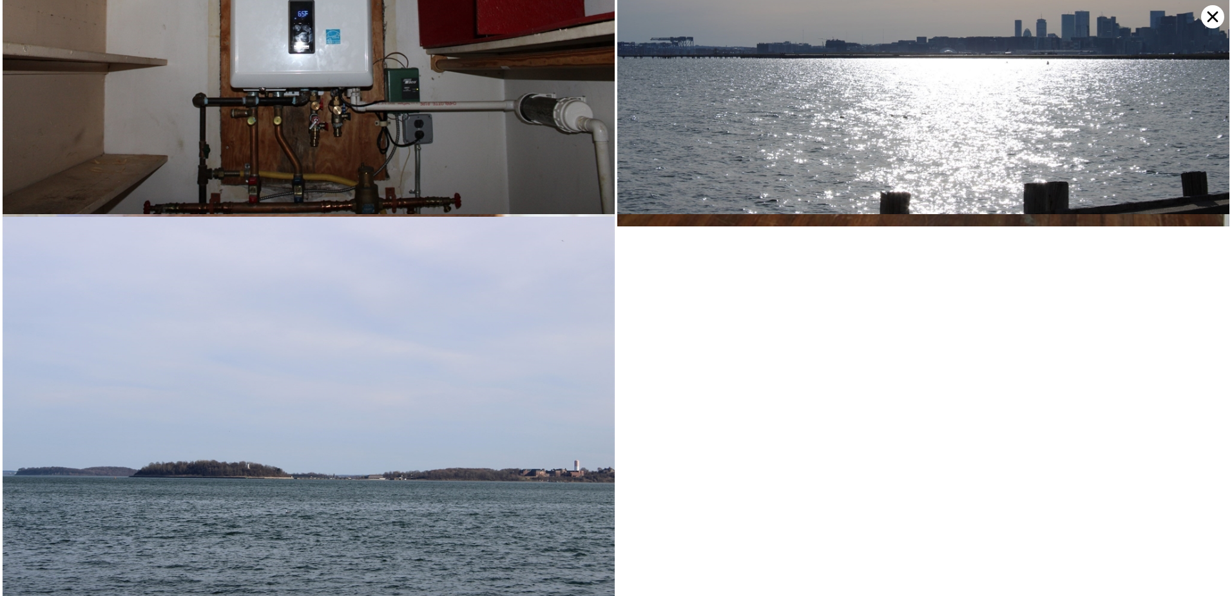
scroll to position [2753, 0]
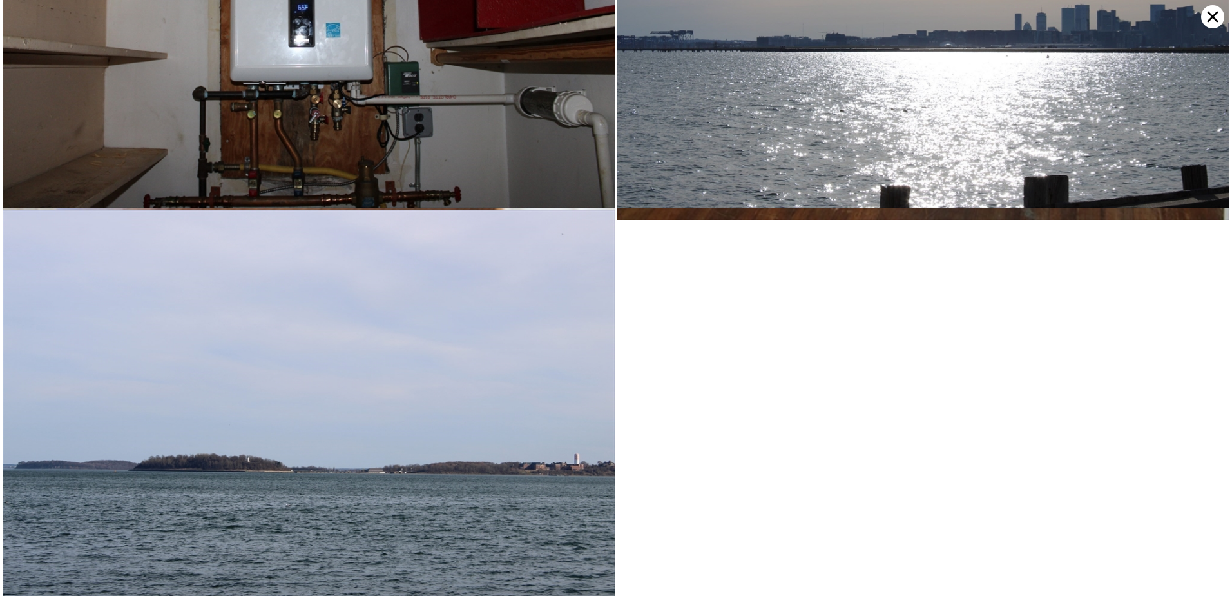
click at [1207, 19] on icon at bounding box center [1212, 16] width 23 height 23
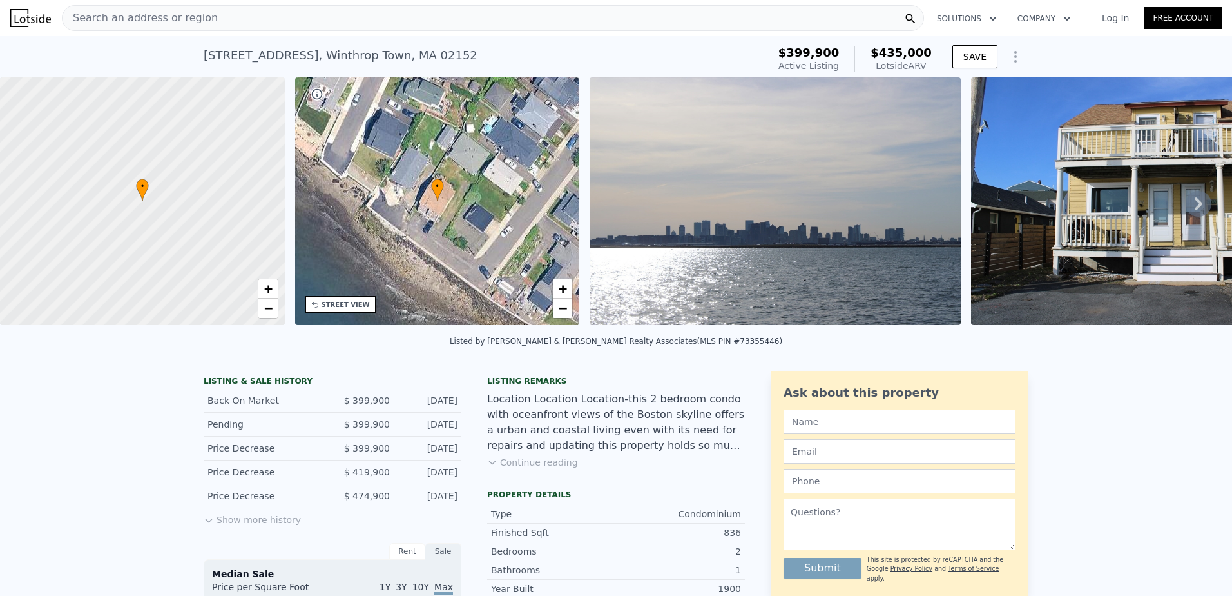
click at [537, 481] on div "Listing remarks Location Location Location-this 2 bedroom condo with oceanfront…" at bounding box center [616, 430] width 258 height 108
click at [536, 469] on button "Continue reading" at bounding box center [532, 462] width 91 height 13
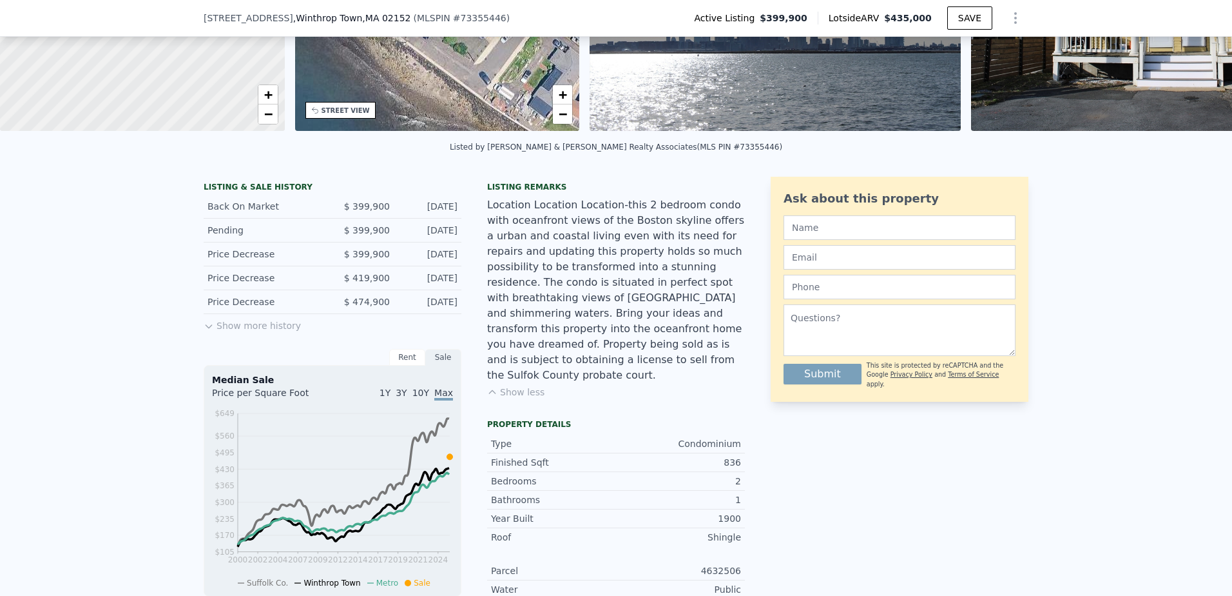
scroll to position [189, 0]
click at [275, 333] on button "Show more history" at bounding box center [252, 324] width 97 height 18
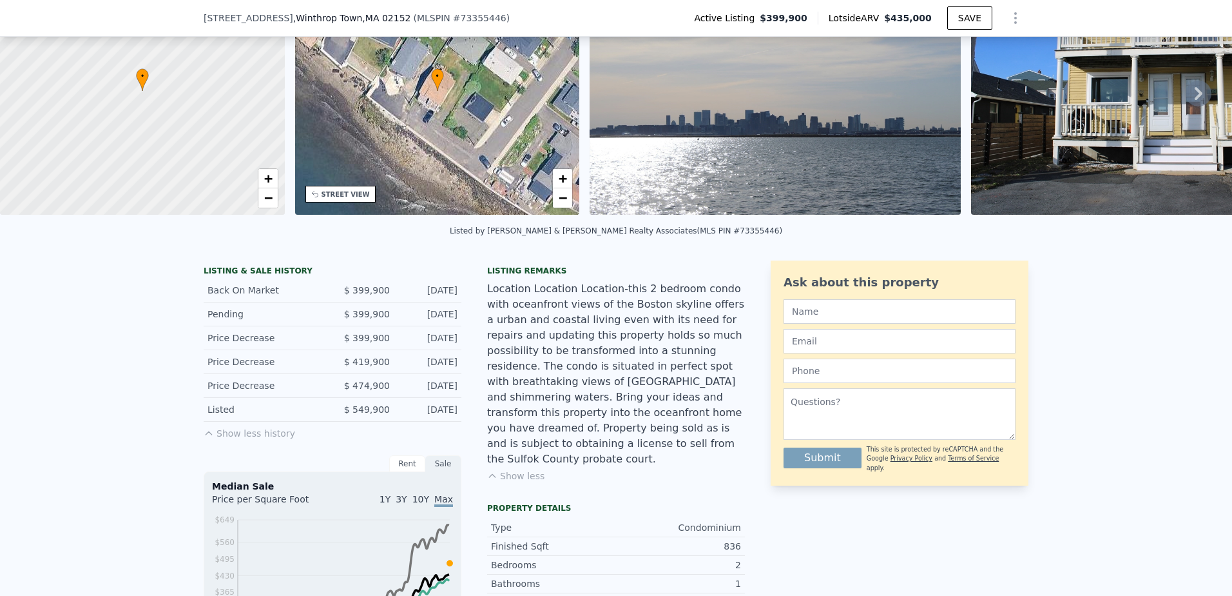
scroll to position [5, 0]
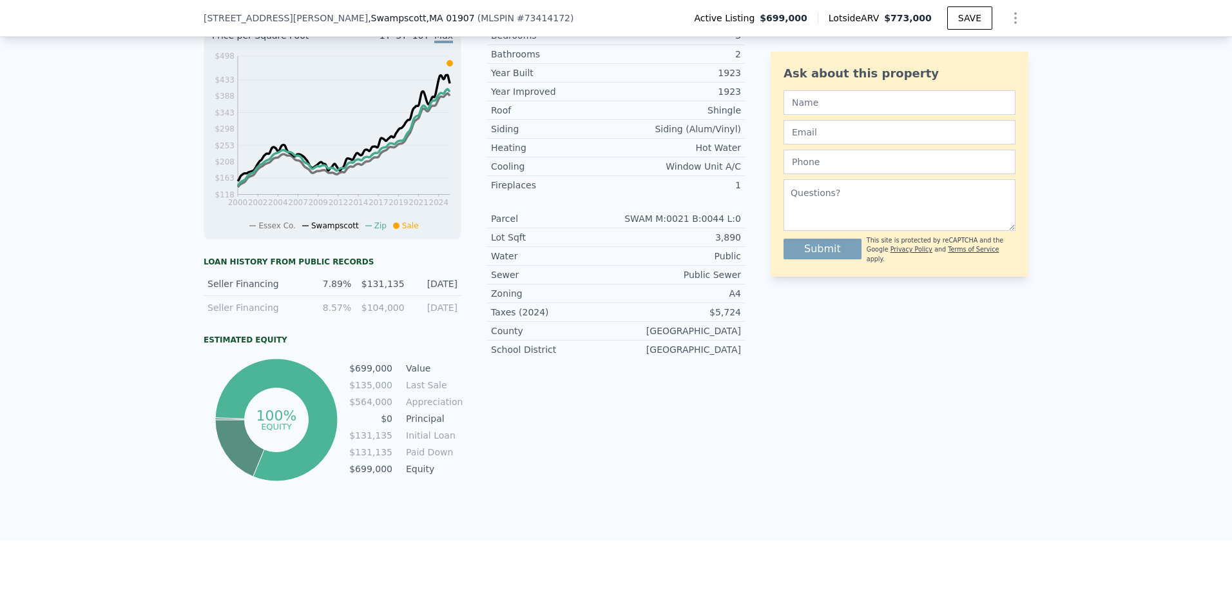
scroll to position [189, 0]
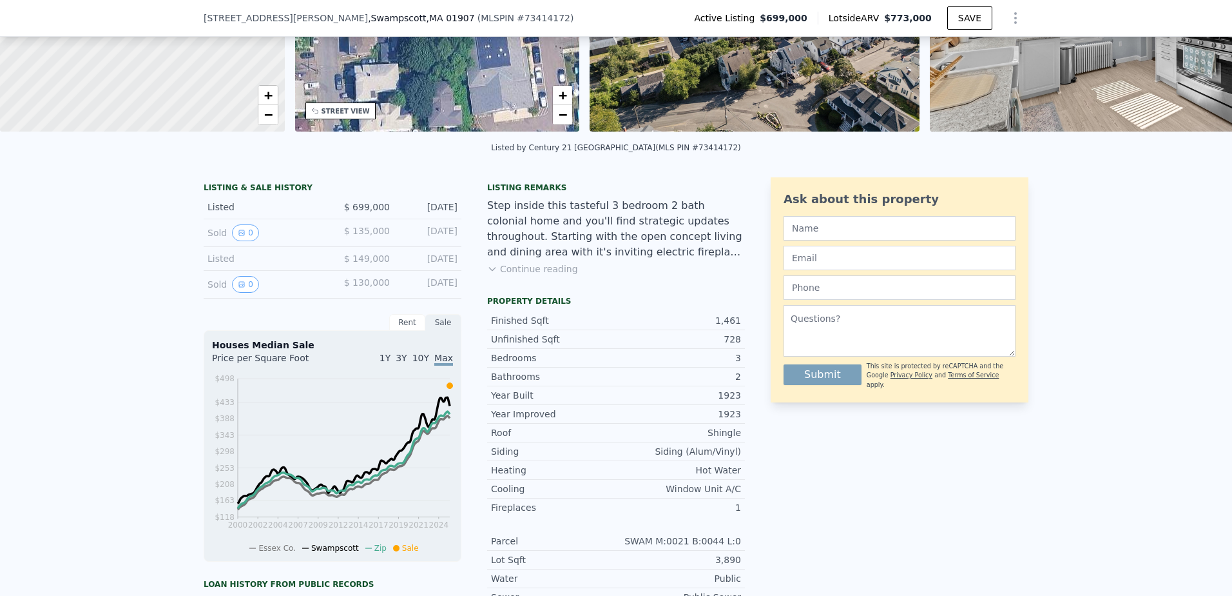
click at [532, 286] on div "Listing remarks Step inside this tasteful 3 bedroom 2 bath colonial home and yo…" at bounding box center [616, 236] width 258 height 108
click at [530, 275] on button "Continue reading" at bounding box center [532, 268] width 91 height 13
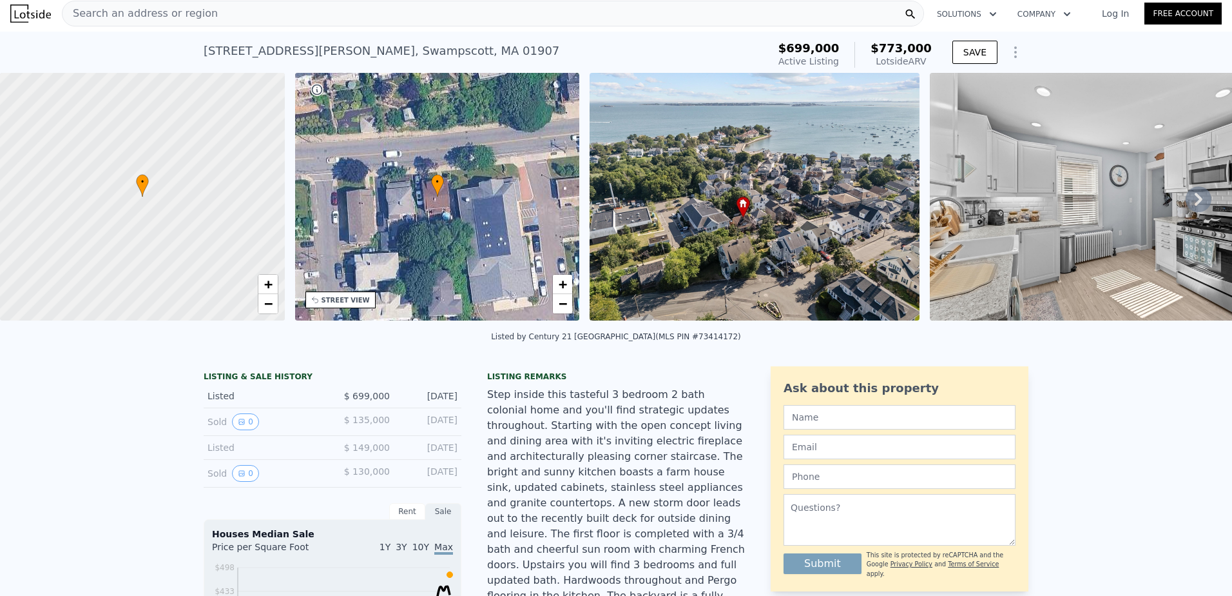
scroll to position [0, 0]
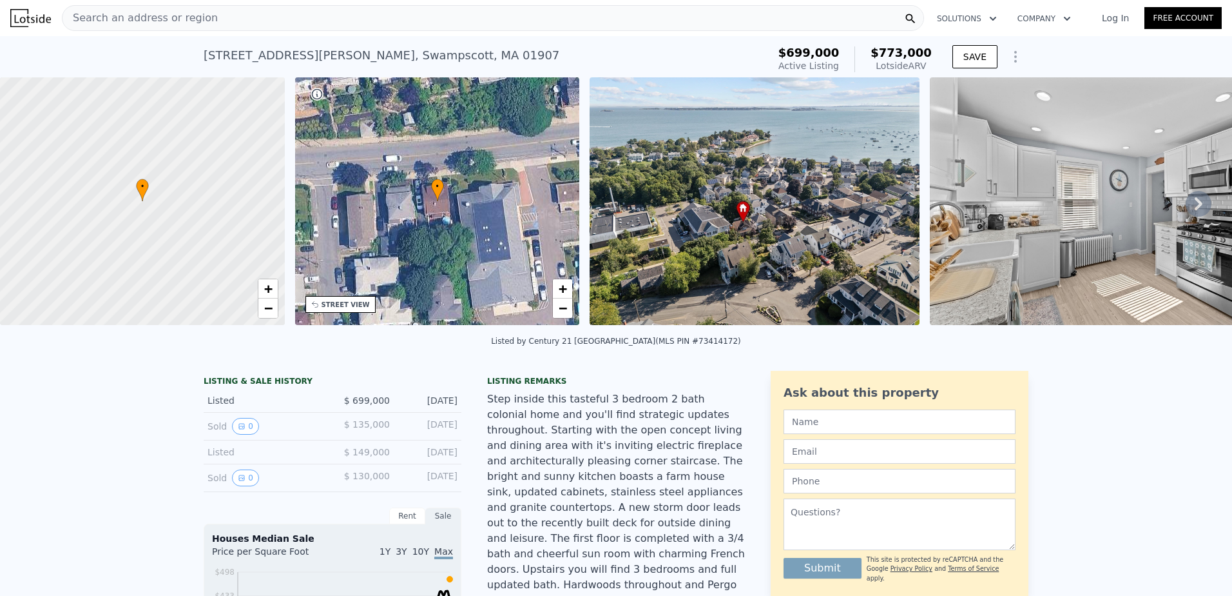
click at [1029, 257] on img at bounding box center [1115, 201] width 371 height 248
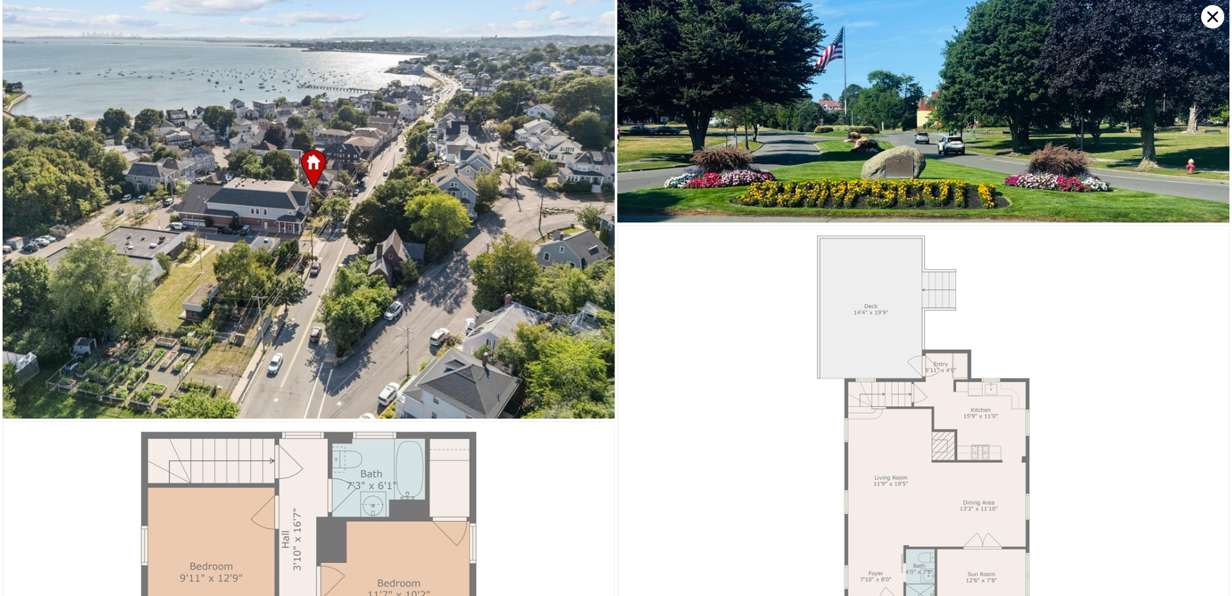
scroll to position [7246, 0]
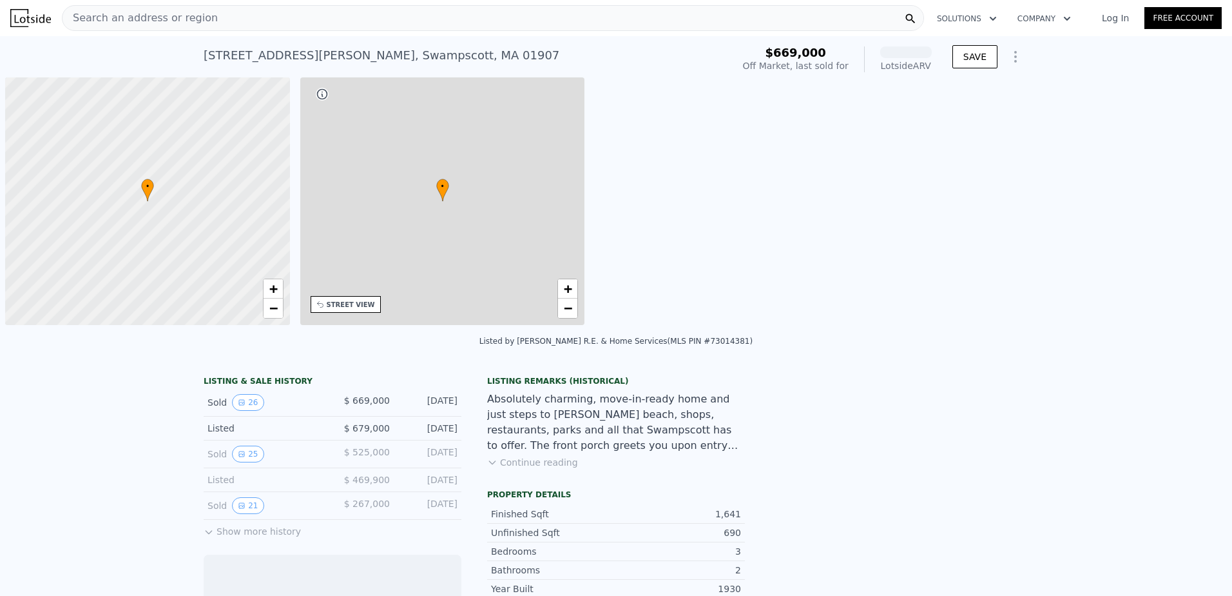
scroll to position [0, 5]
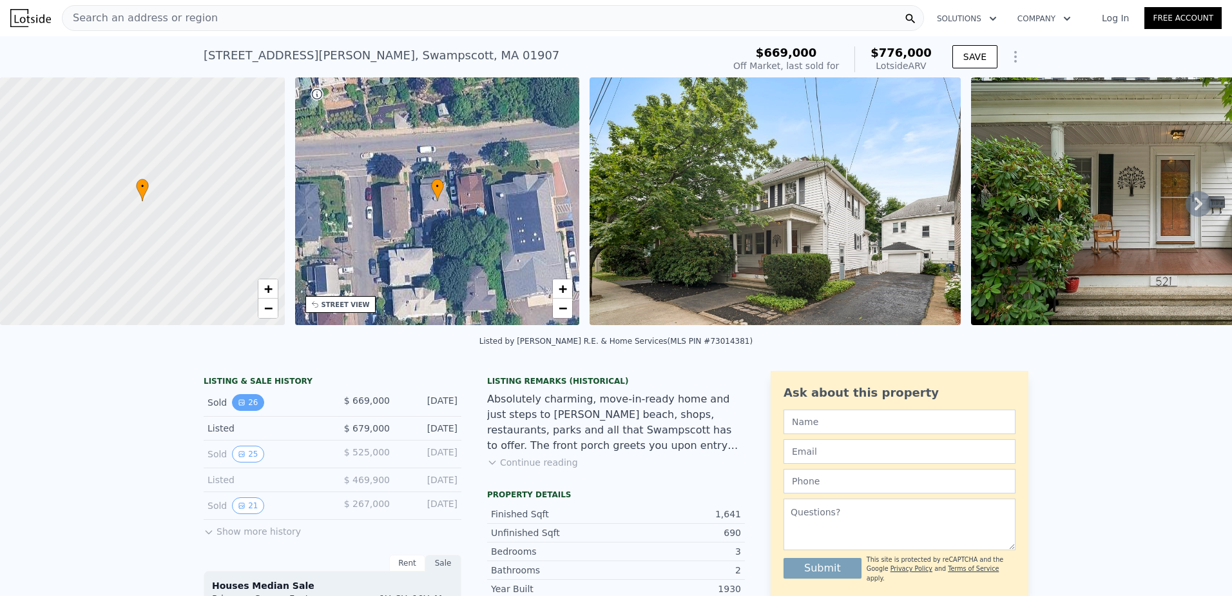
click at [246, 411] on button "26" at bounding box center [248, 402] width 32 height 17
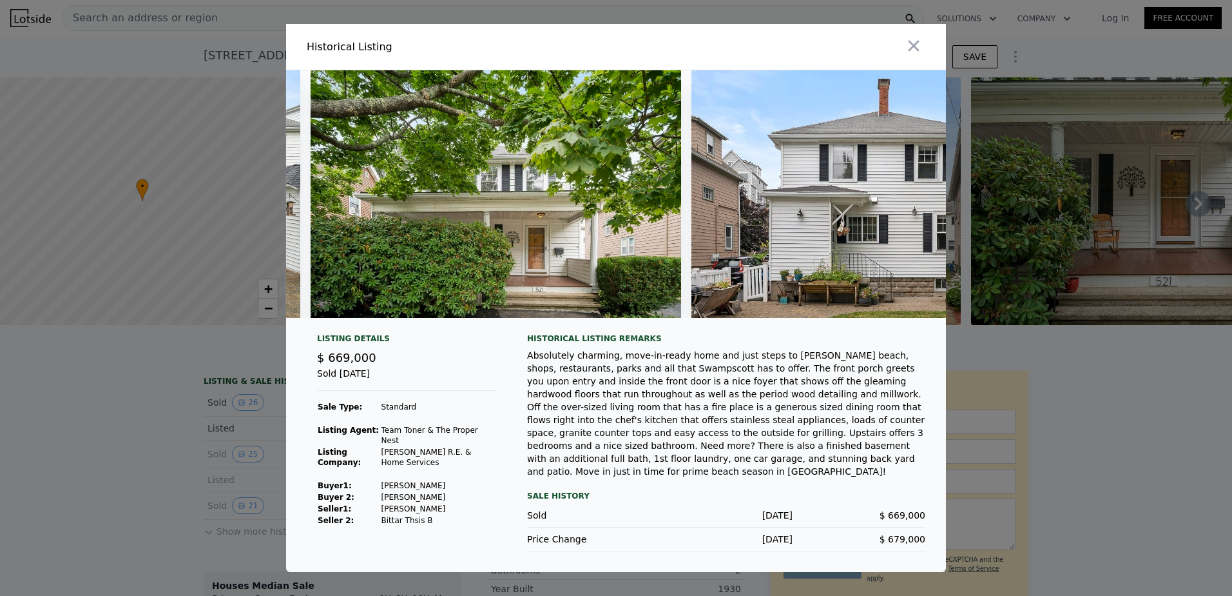
scroll to position [0, 8751]
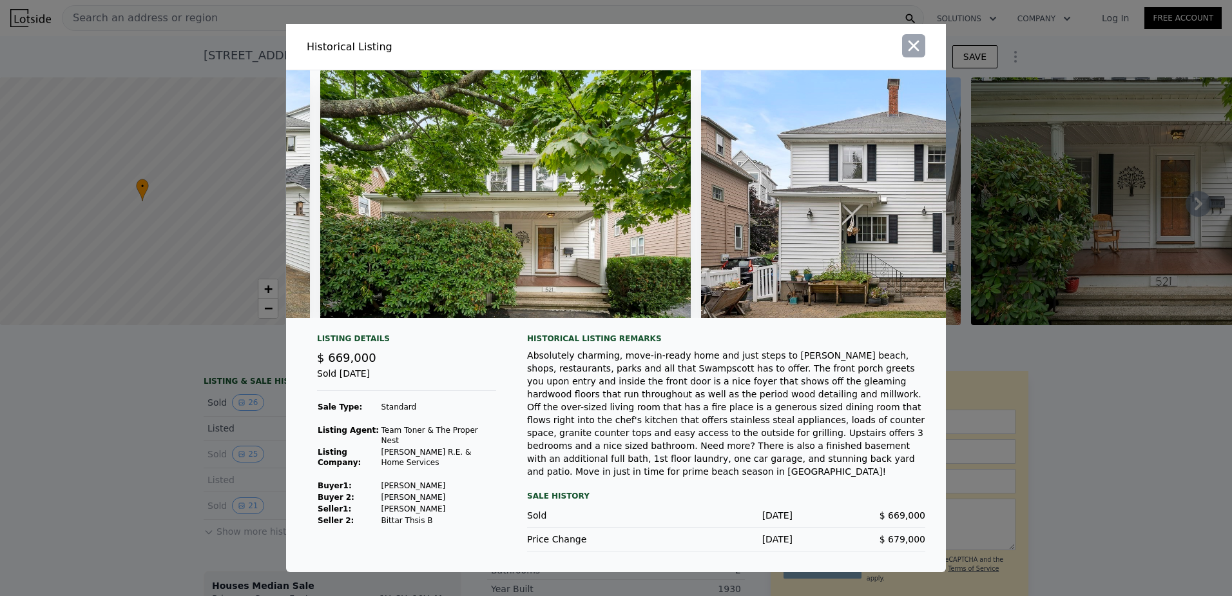
click at [917, 44] on icon "button" at bounding box center [914, 46] width 11 height 11
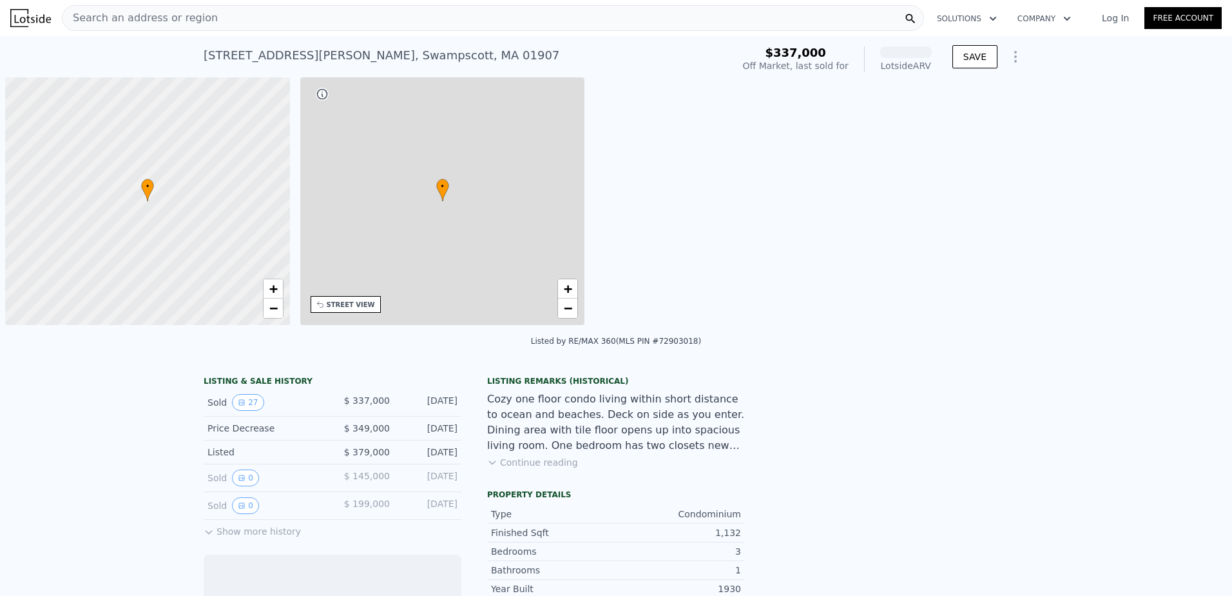
scroll to position [0, 5]
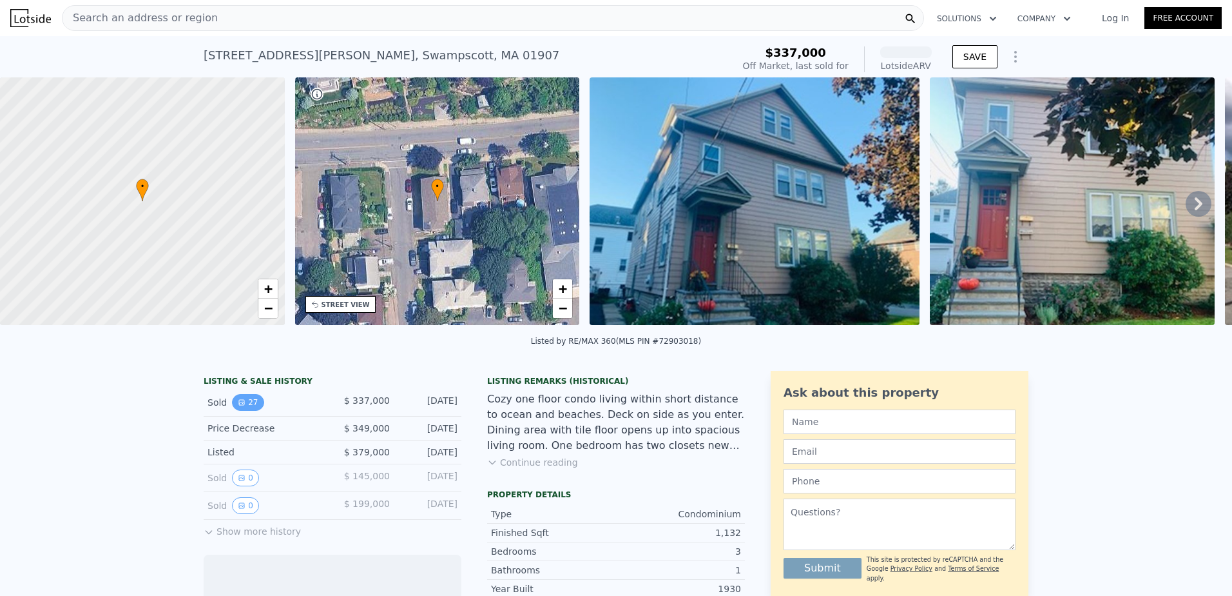
click at [241, 411] on button "27" at bounding box center [248, 402] width 32 height 17
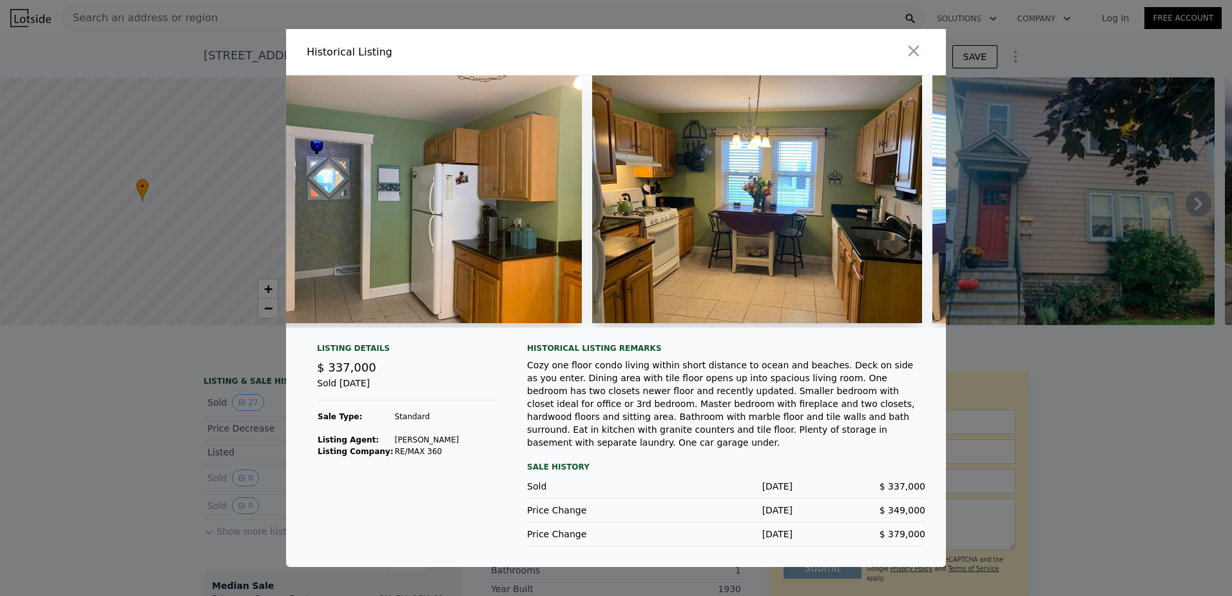
scroll to position [0, 2966]
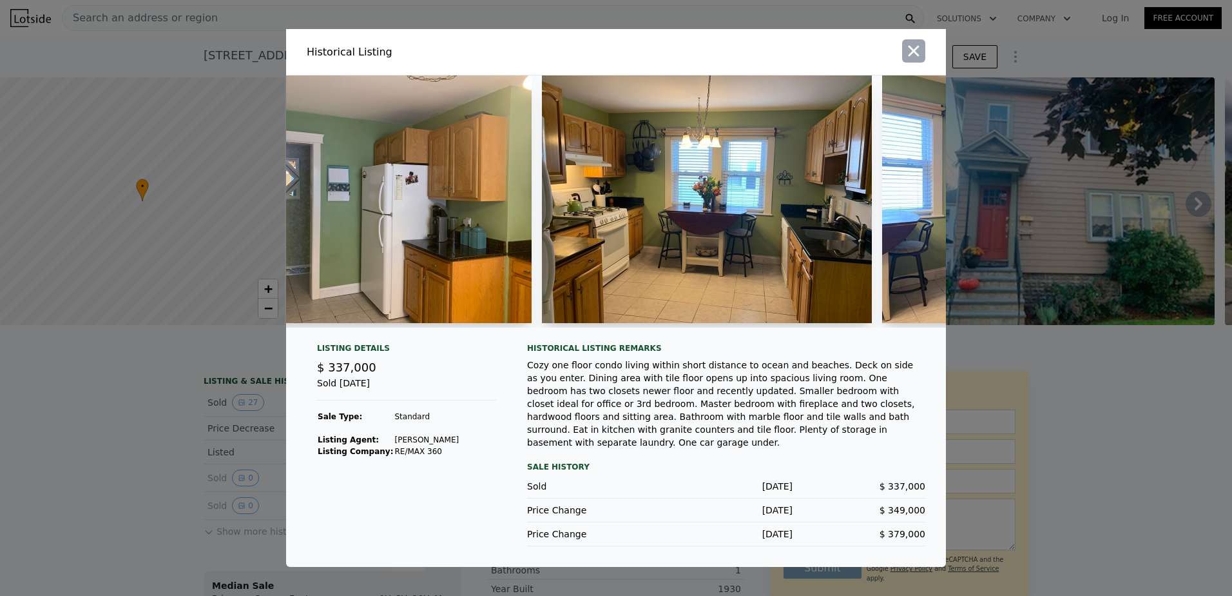
click at [910, 60] on icon "button" at bounding box center [914, 51] width 18 height 18
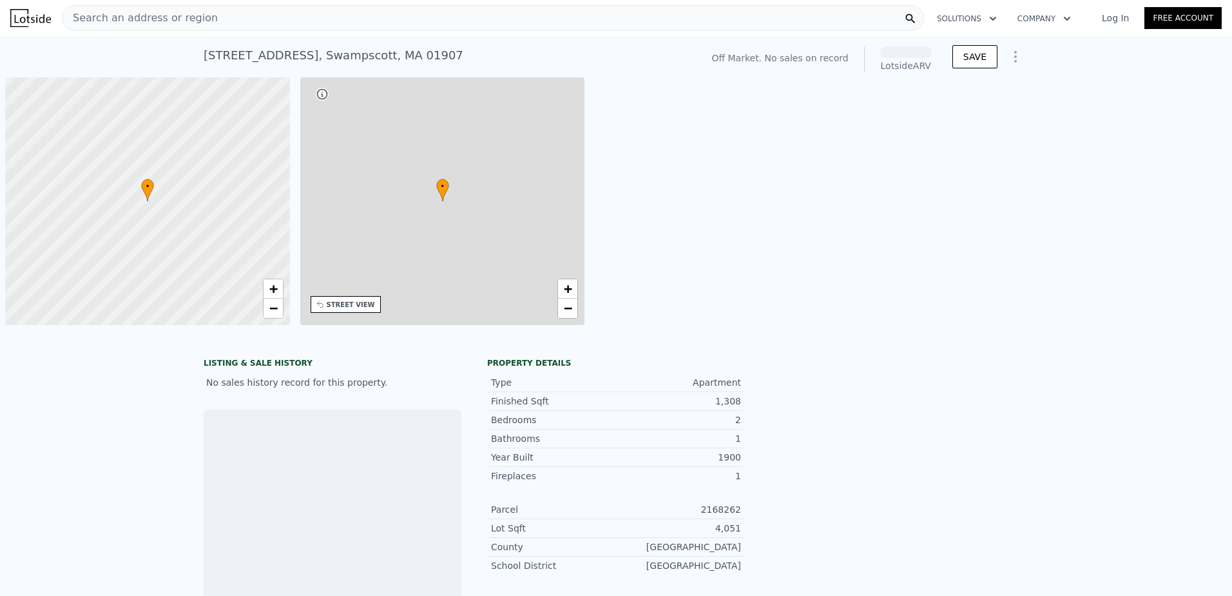
scroll to position [0, 5]
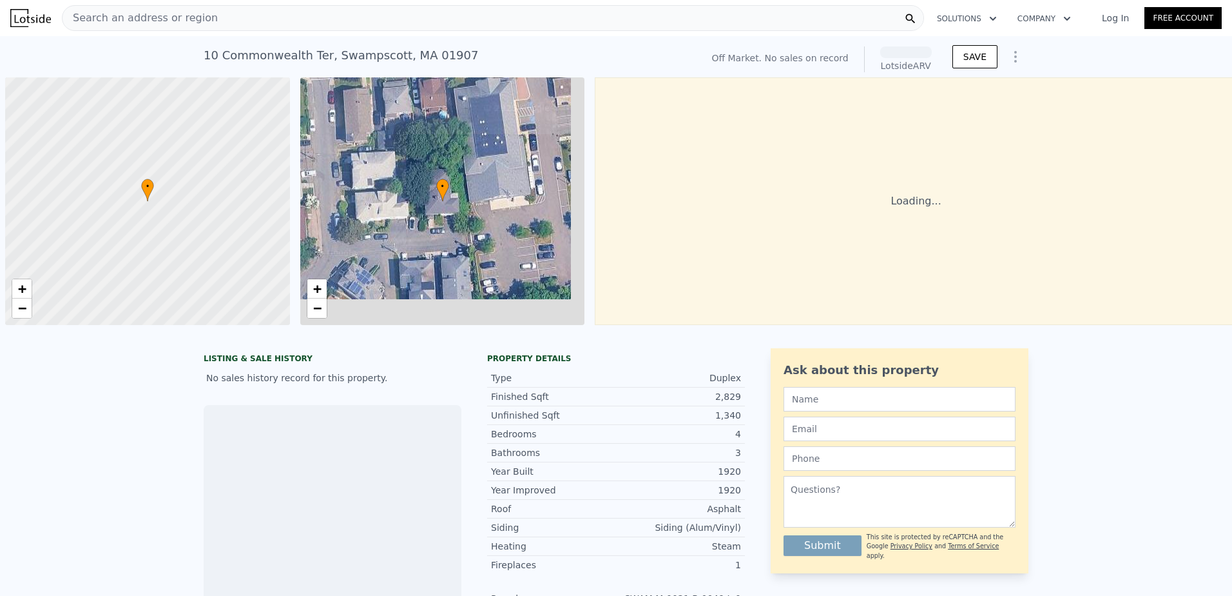
scroll to position [0, 5]
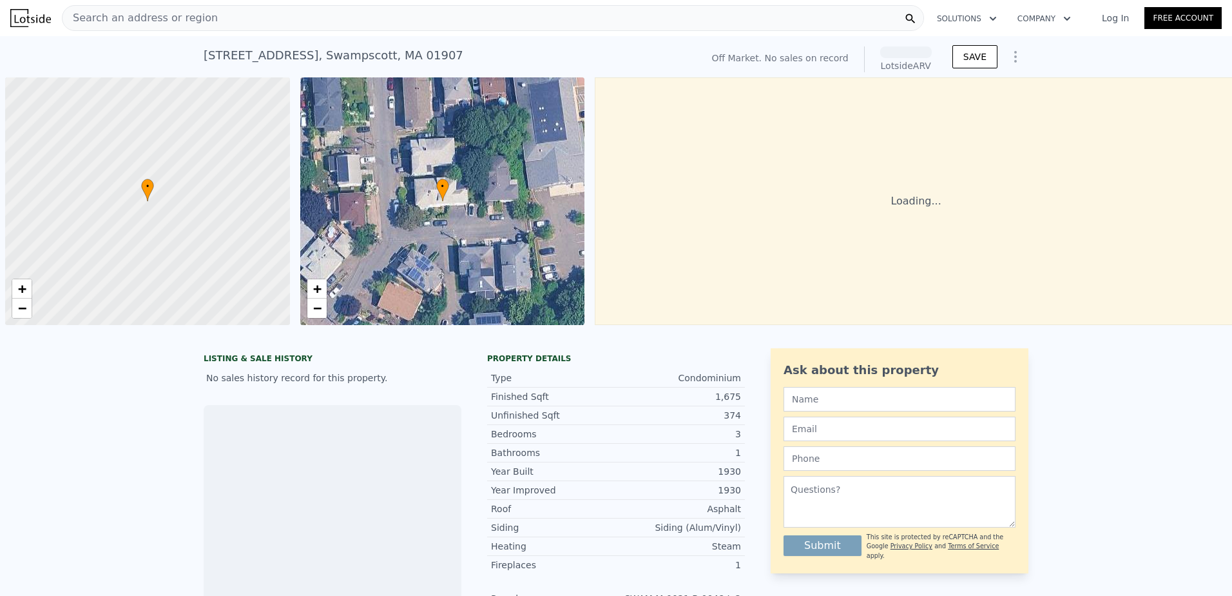
scroll to position [0, 5]
